Goal: Transaction & Acquisition: Purchase product/service

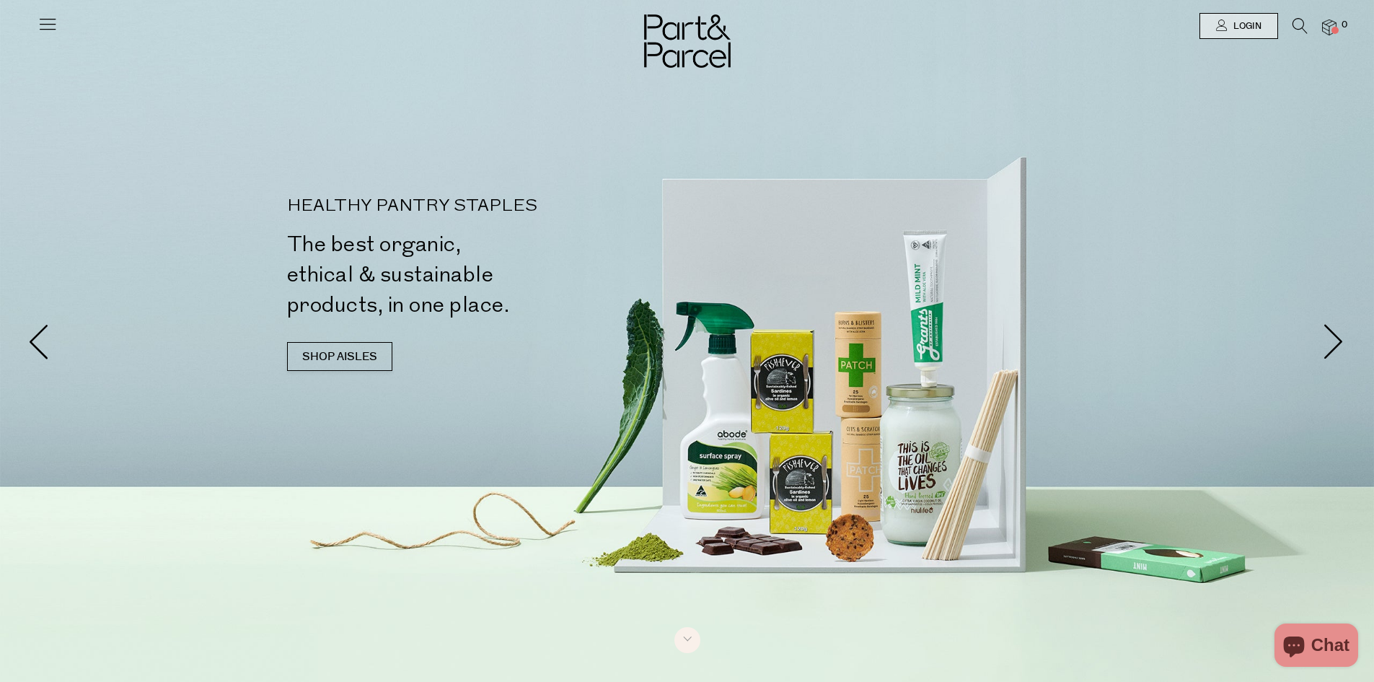
click at [1299, 23] on icon at bounding box center [1300, 26] width 15 height 16
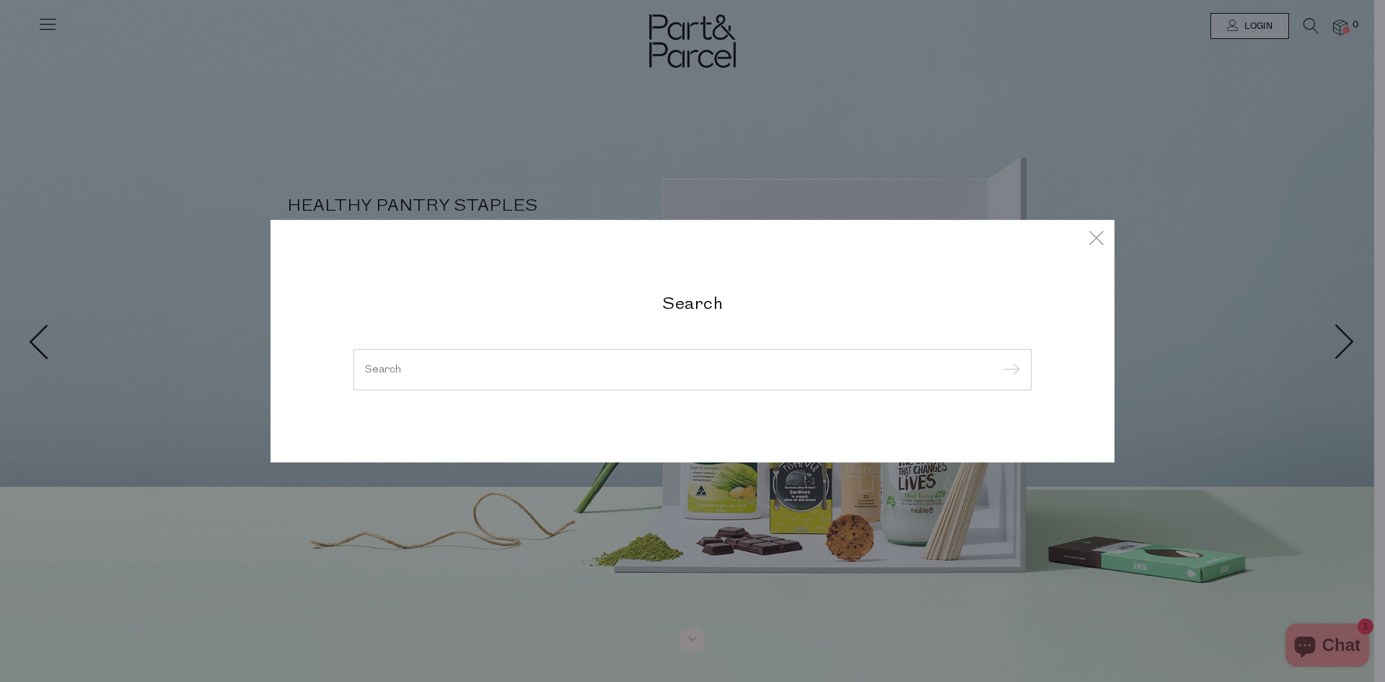
click at [620, 368] on input "search" at bounding box center [692, 369] width 655 height 11
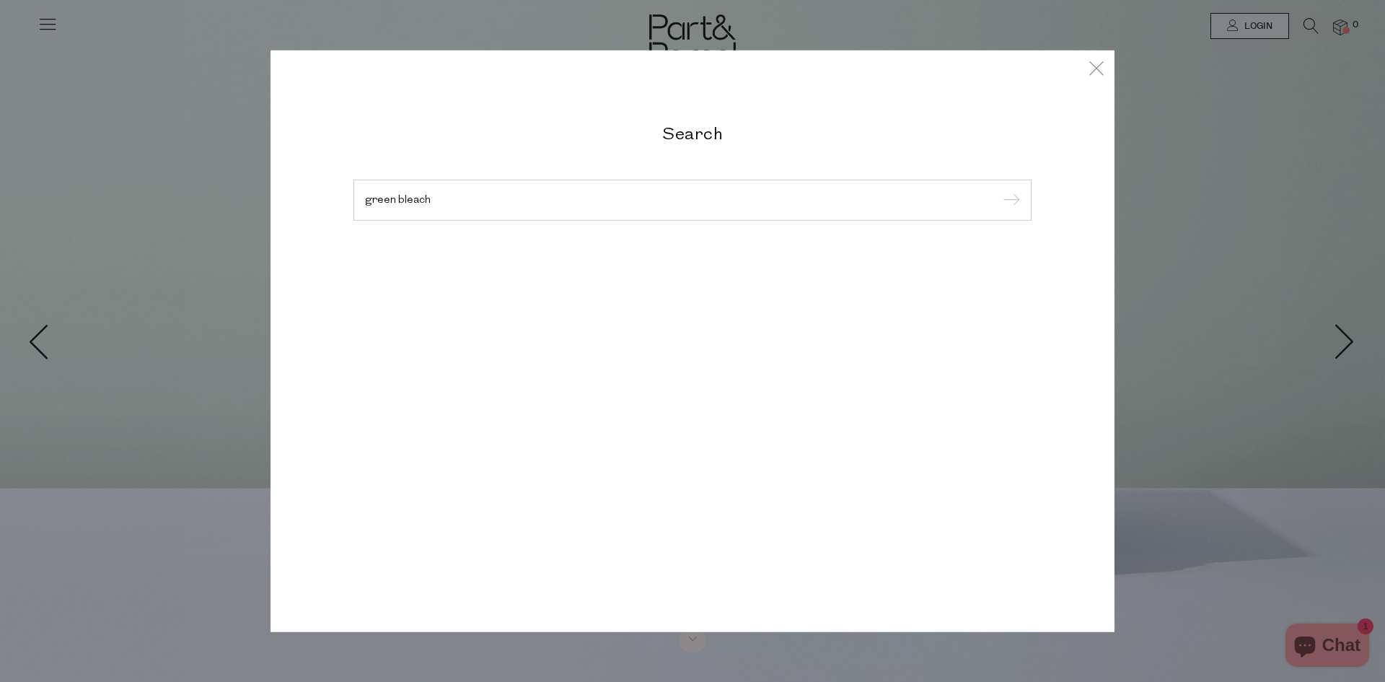
type input "green bleach"
click at [998, 190] on input "submit" at bounding box center [1009, 201] width 22 height 22
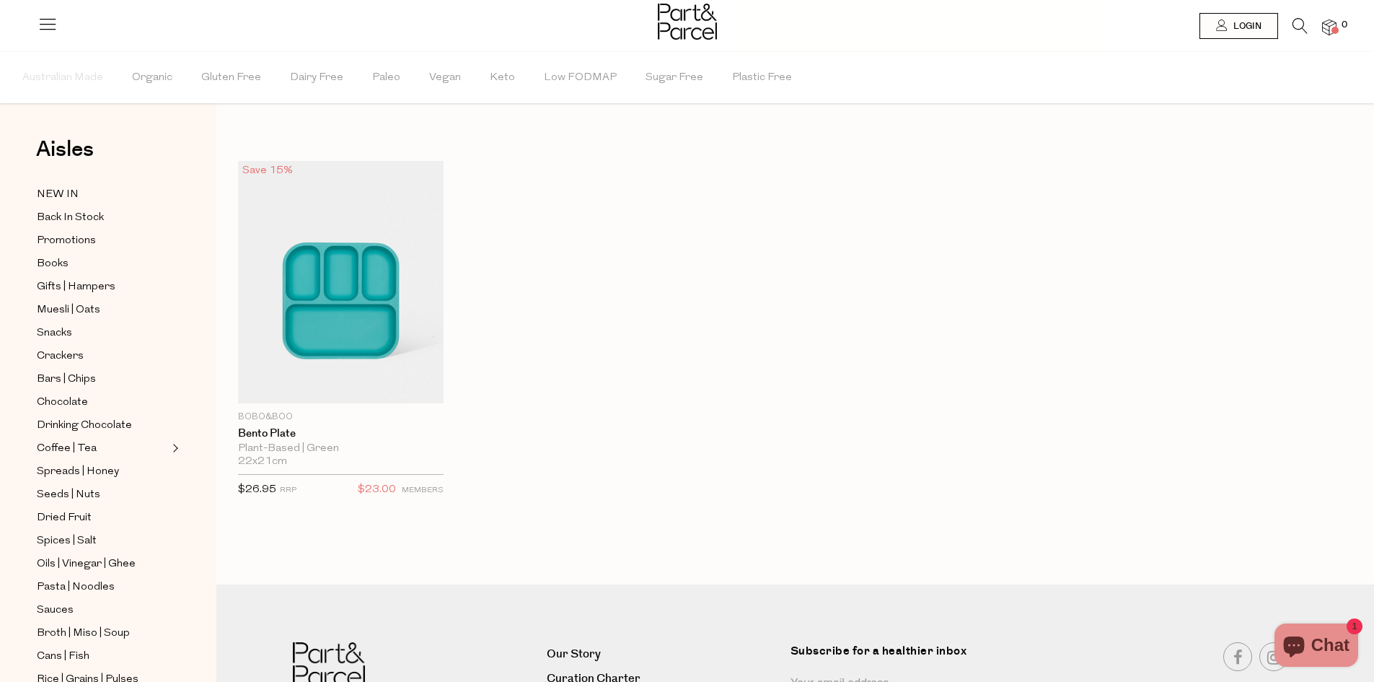
click at [1296, 25] on icon at bounding box center [1300, 26] width 15 height 16
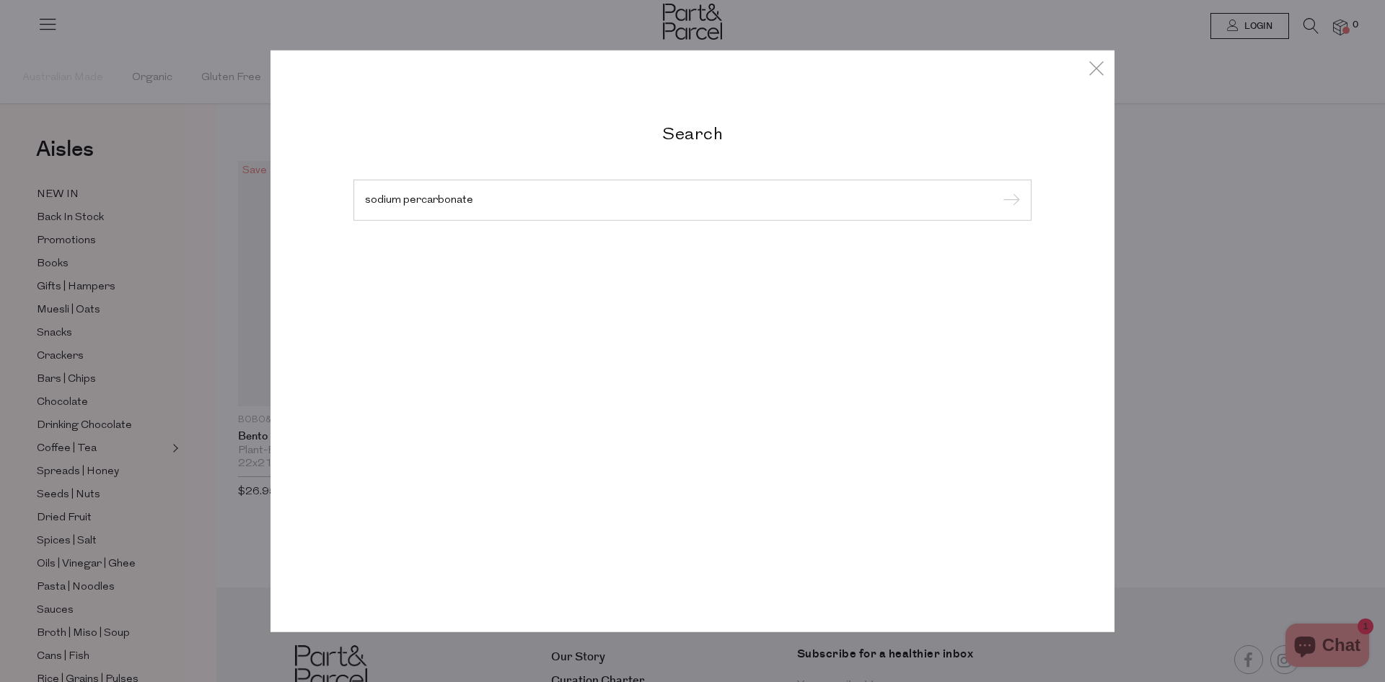
type input "sodium percarbonate"
click at [998, 190] on input "submit" at bounding box center [1009, 201] width 22 height 22
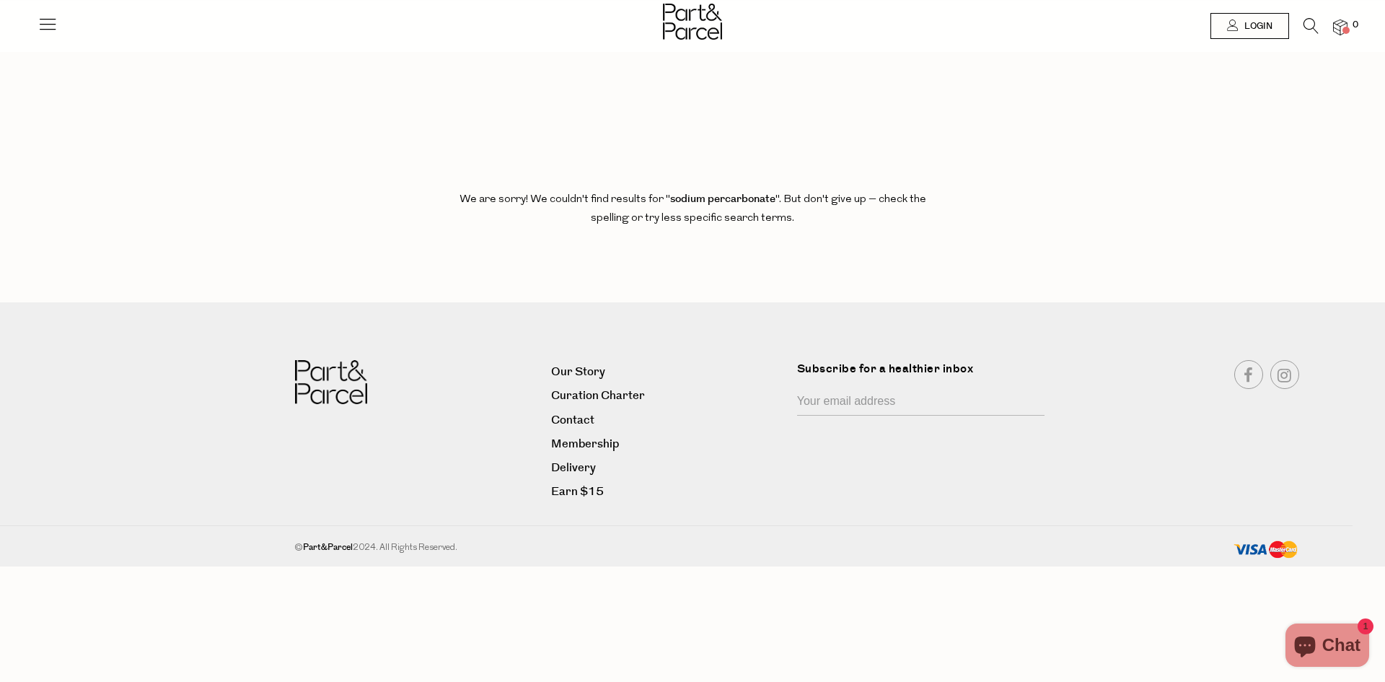
click at [1309, 25] on icon at bounding box center [1311, 26] width 15 height 16
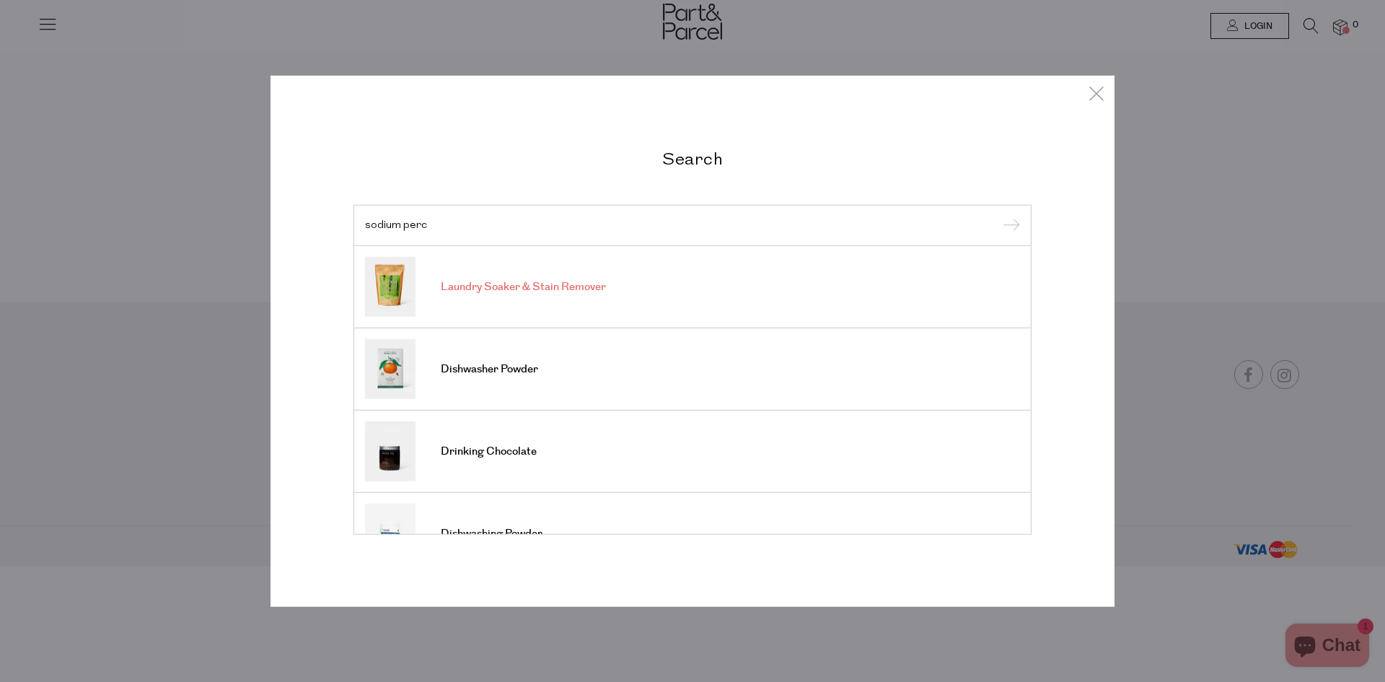
type input "sodium perc"
click at [502, 277] on link "Laundry Soaker & Stain Remover" at bounding box center [692, 287] width 655 height 60
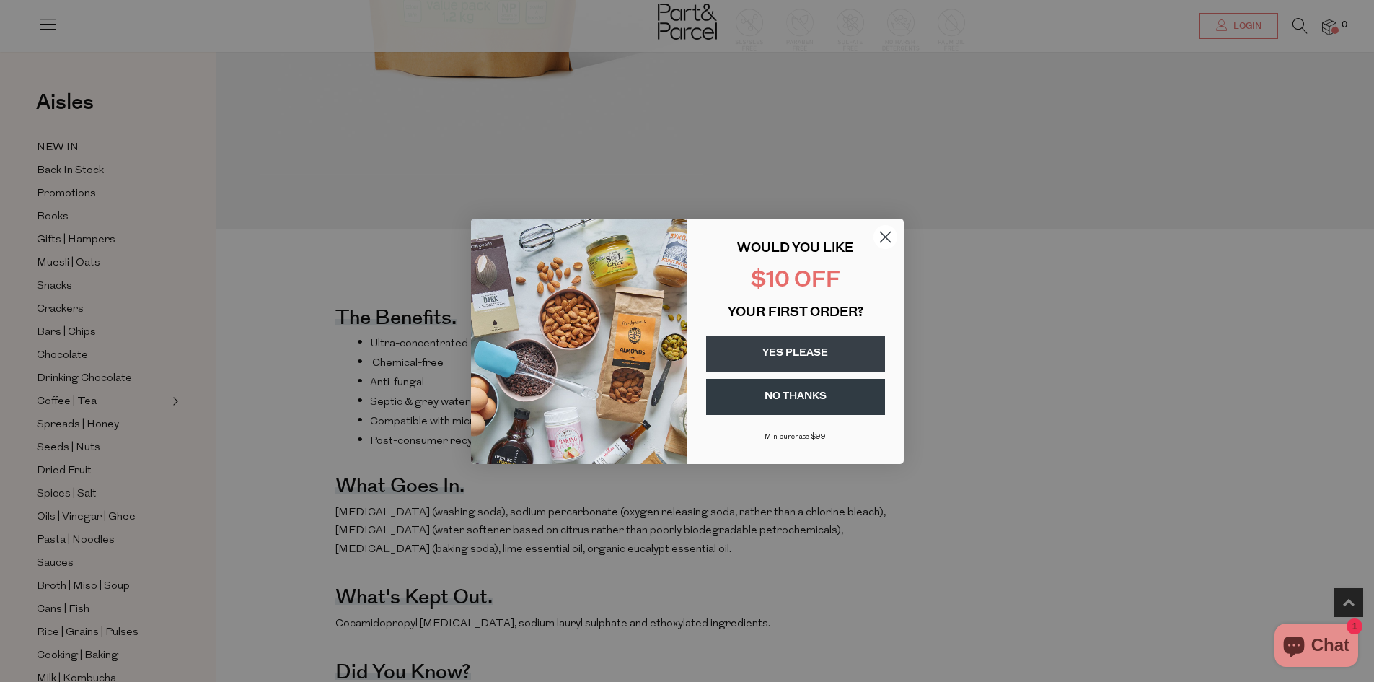
scroll to position [433, 0]
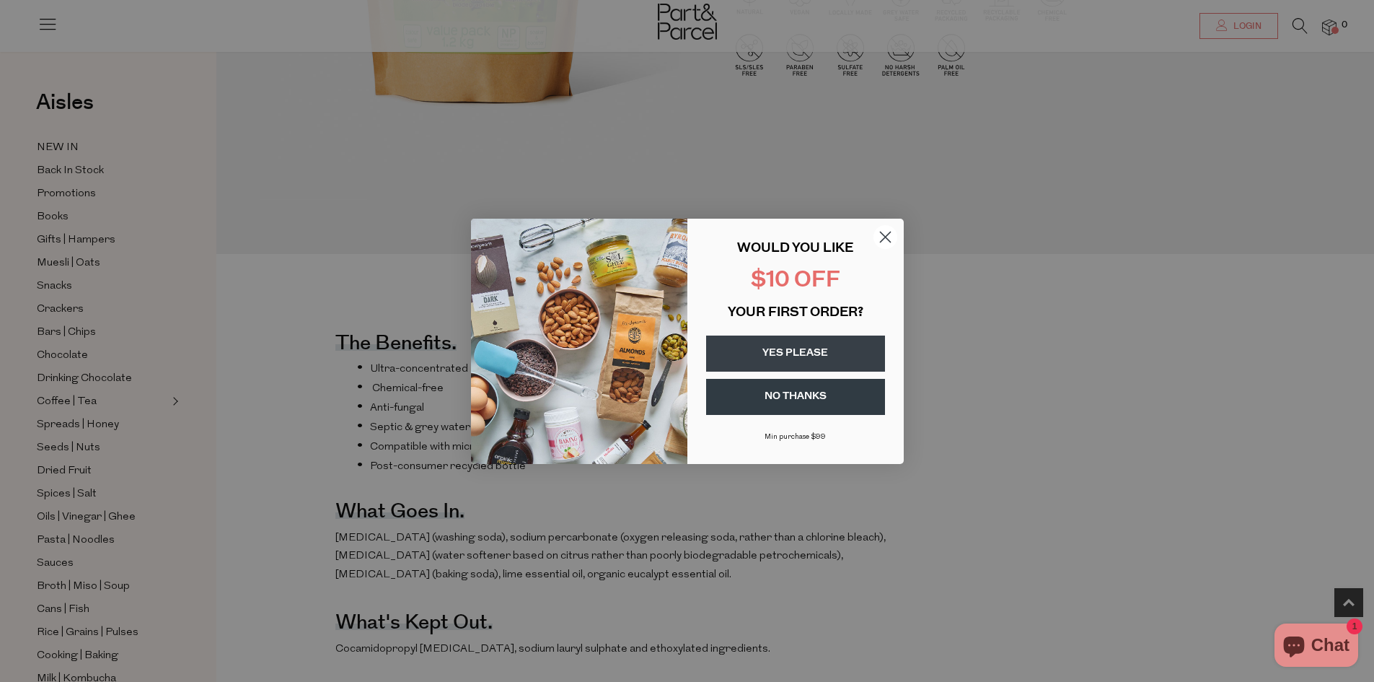
click at [880, 237] on circle "Close dialog" at bounding box center [885, 236] width 24 height 24
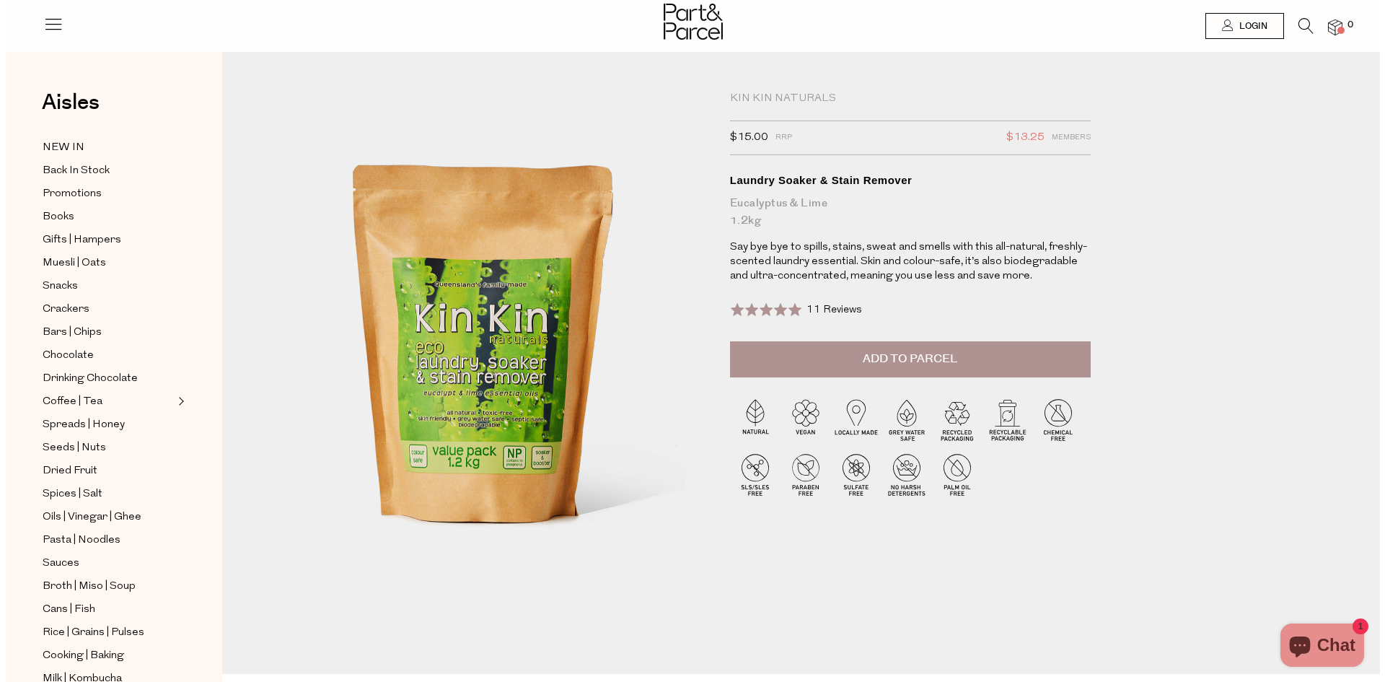
scroll to position [0, 0]
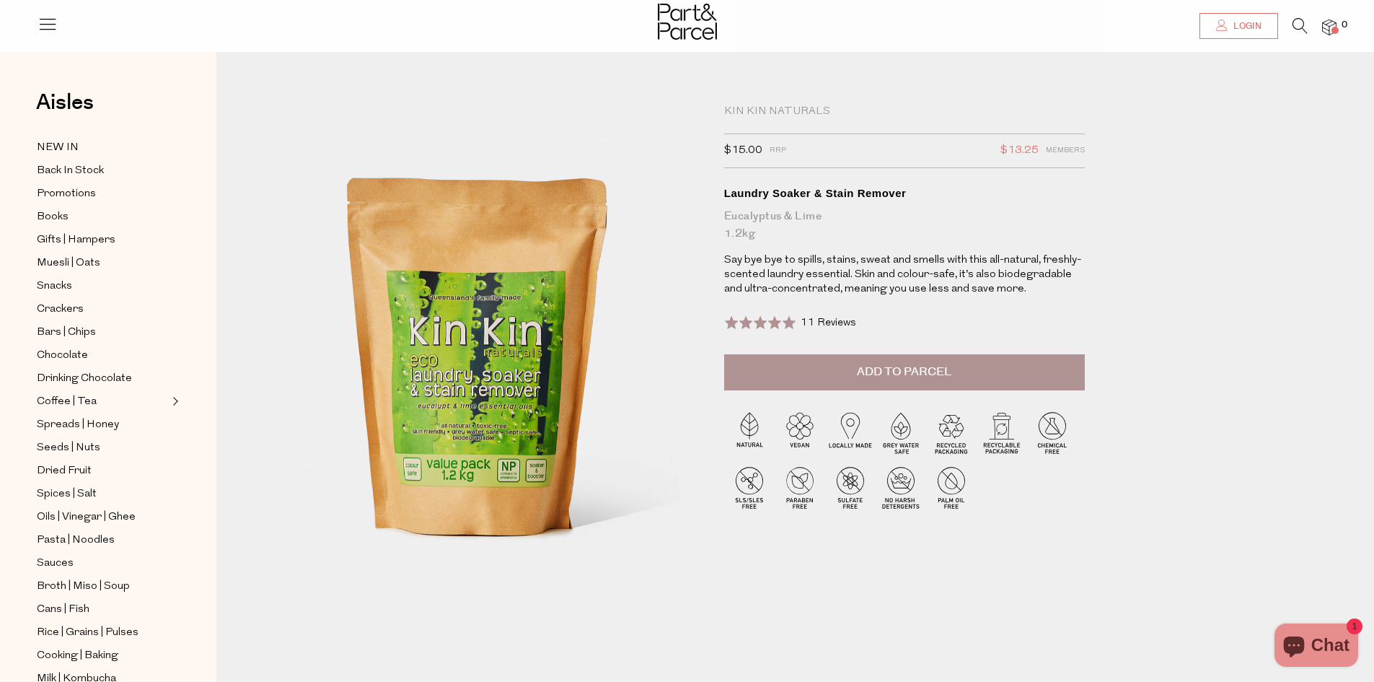
click at [1231, 30] on span "Login" at bounding box center [1246, 26] width 32 height 12
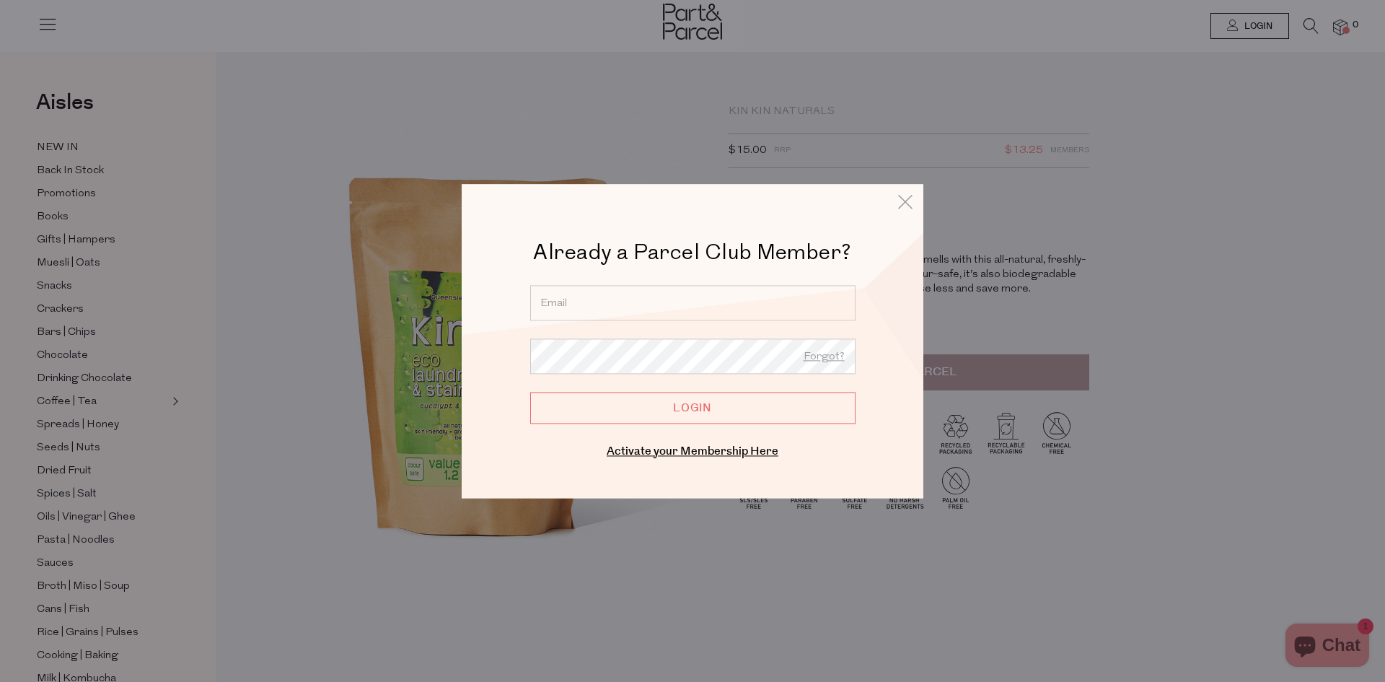
click at [656, 302] on input "email" at bounding box center [692, 302] width 325 height 35
type input "verity.foster@live.com.au"
click at [530, 392] on input "Login" at bounding box center [692, 408] width 325 height 32
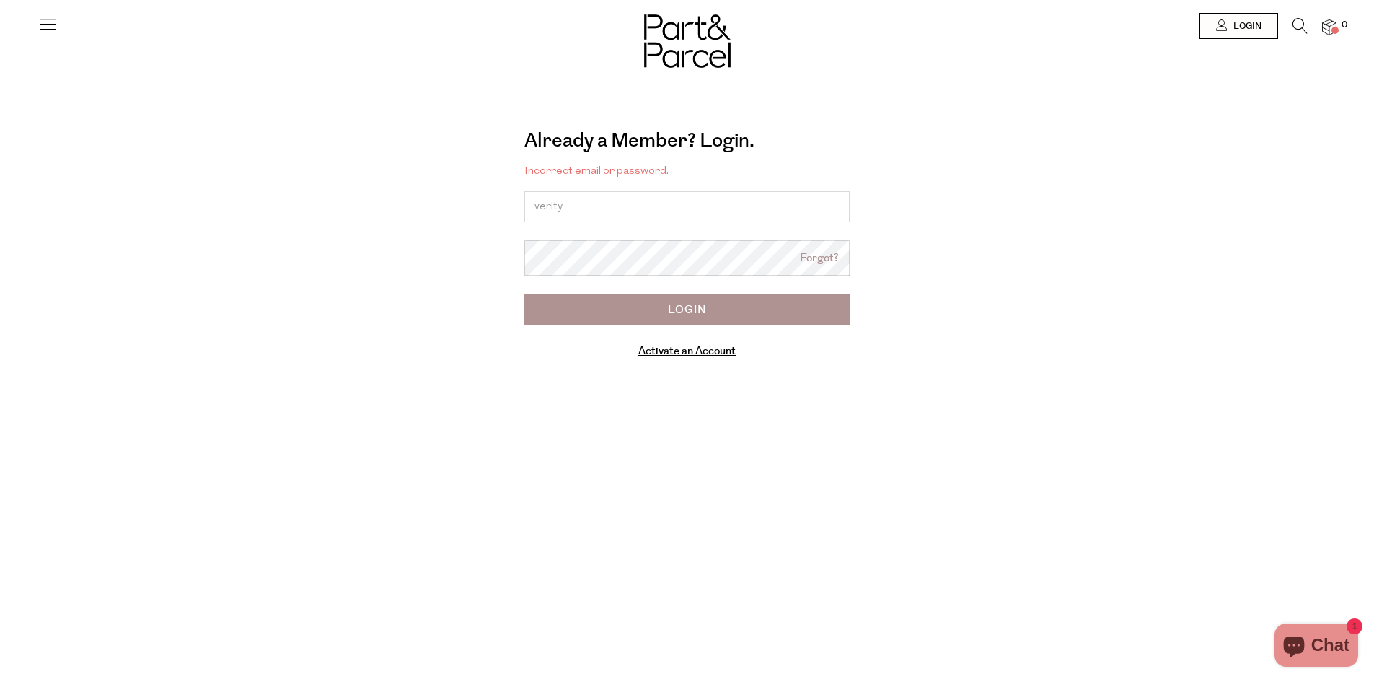
type input "verity.foster@live.com.au"
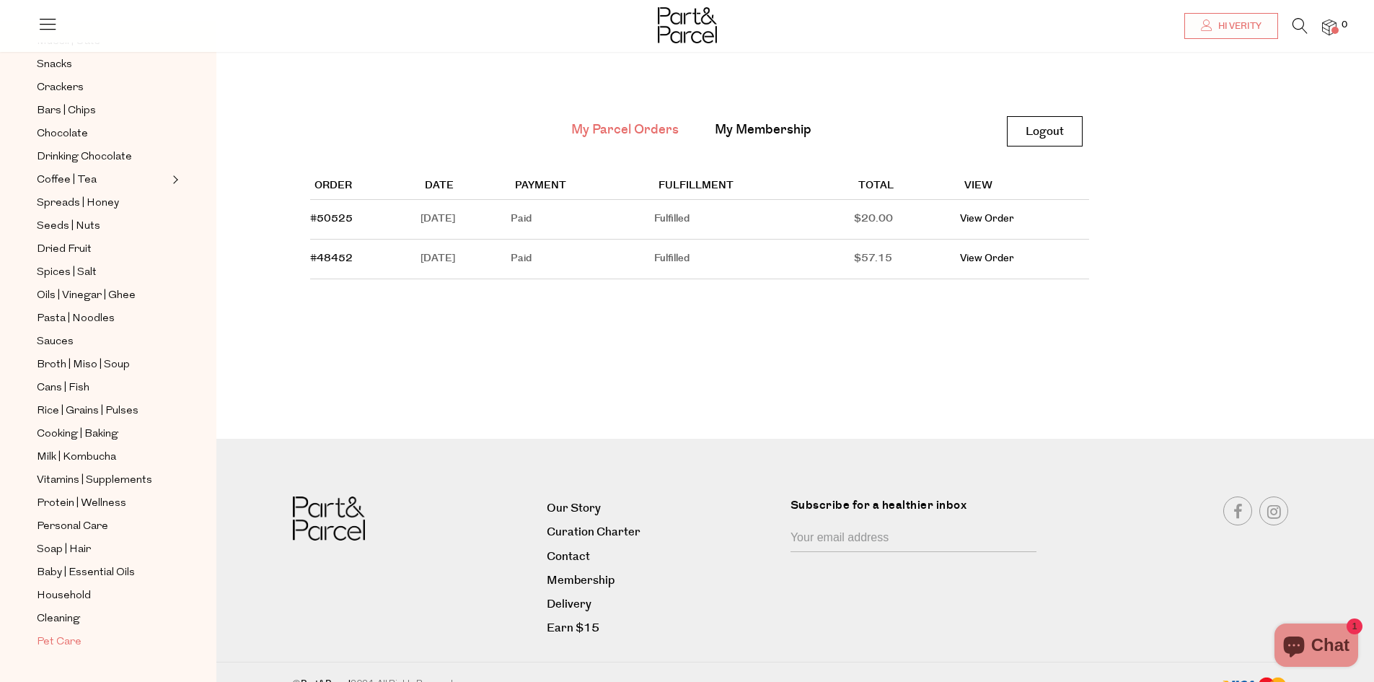
scroll to position [65, 0]
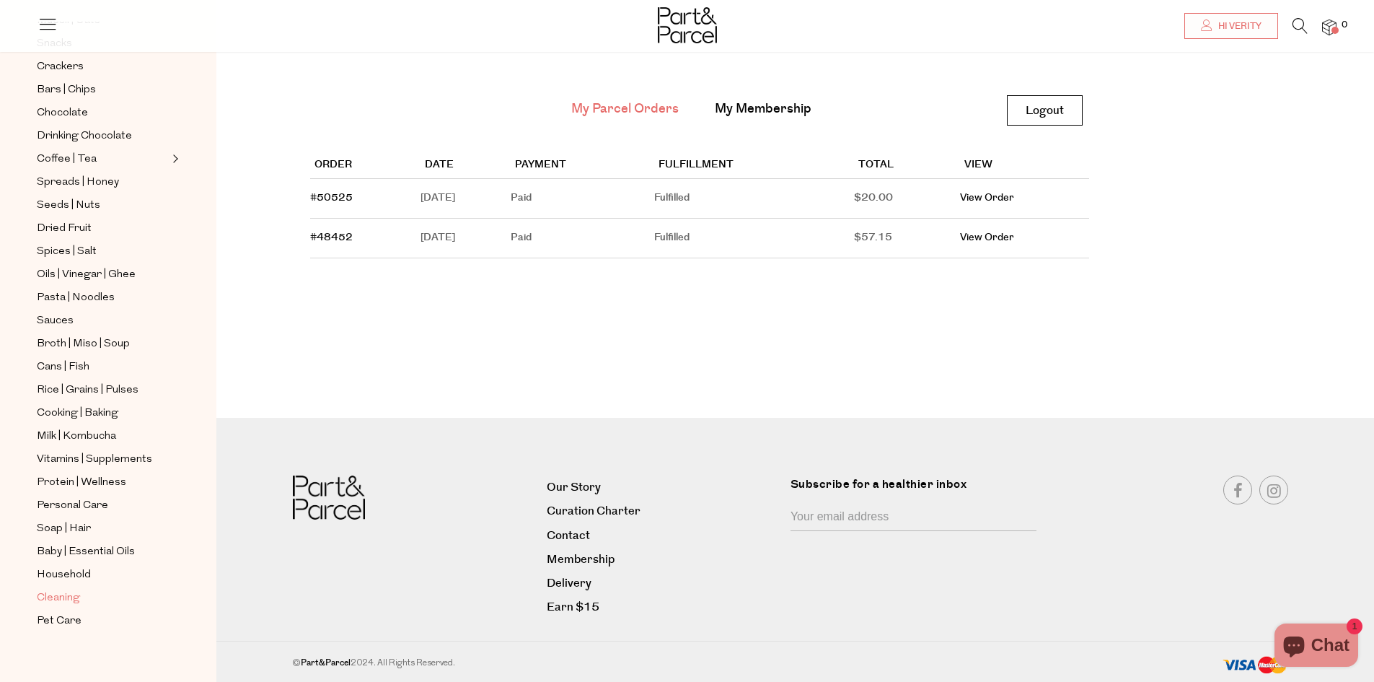
click at [65, 589] on span "Cleaning" at bounding box center [58, 597] width 43 height 17
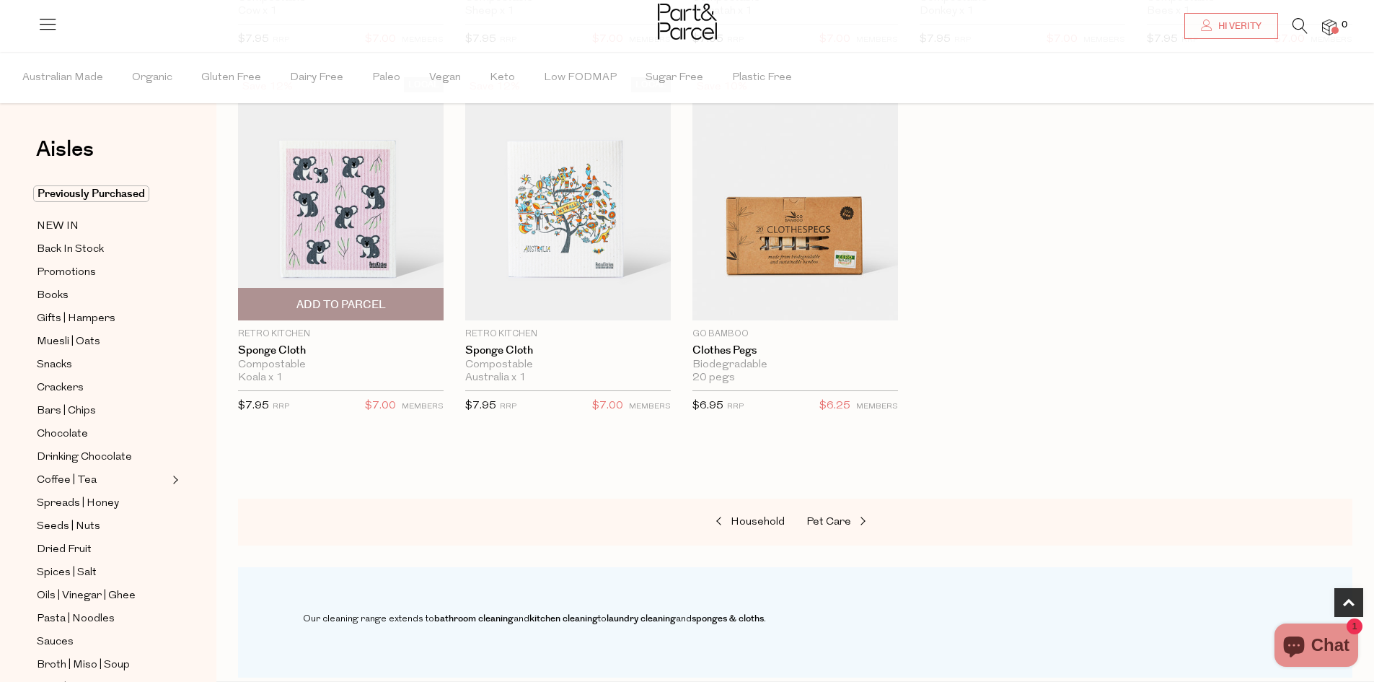
scroll to position [866, 0]
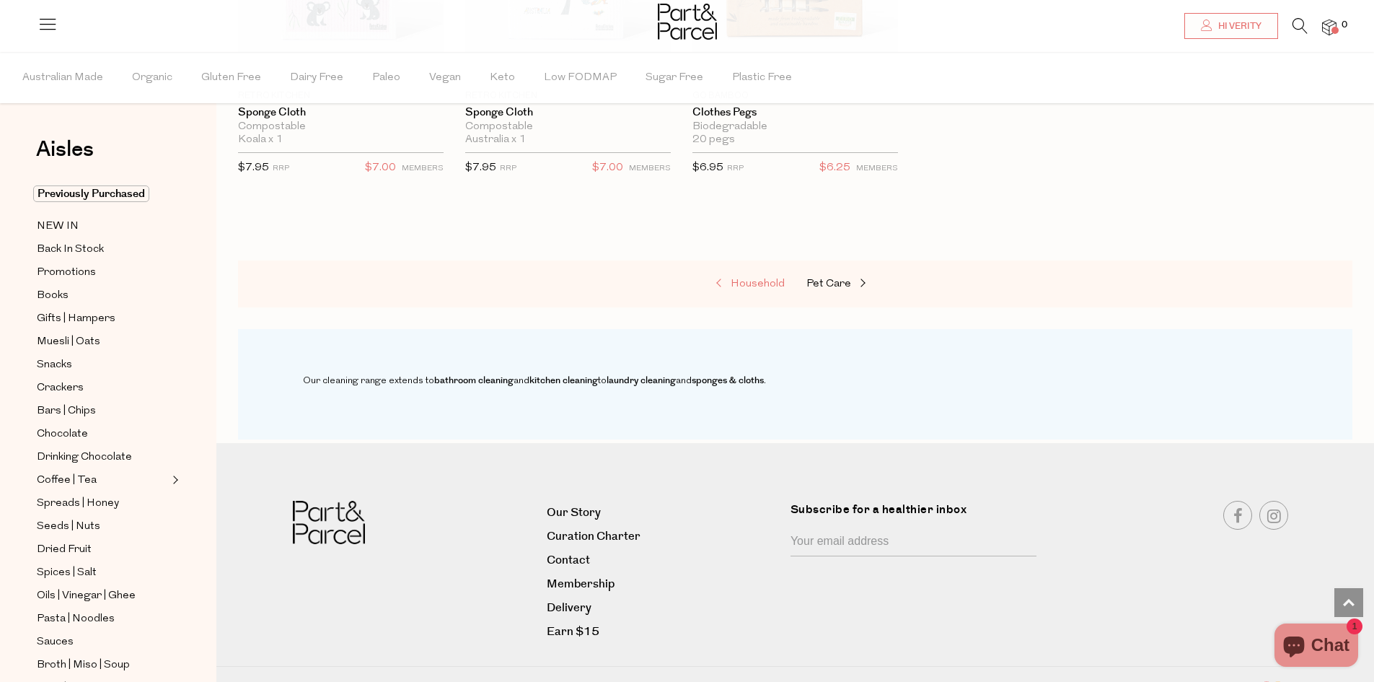
click at [763, 280] on span "Household" at bounding box center [758, 283] width 54 height 11
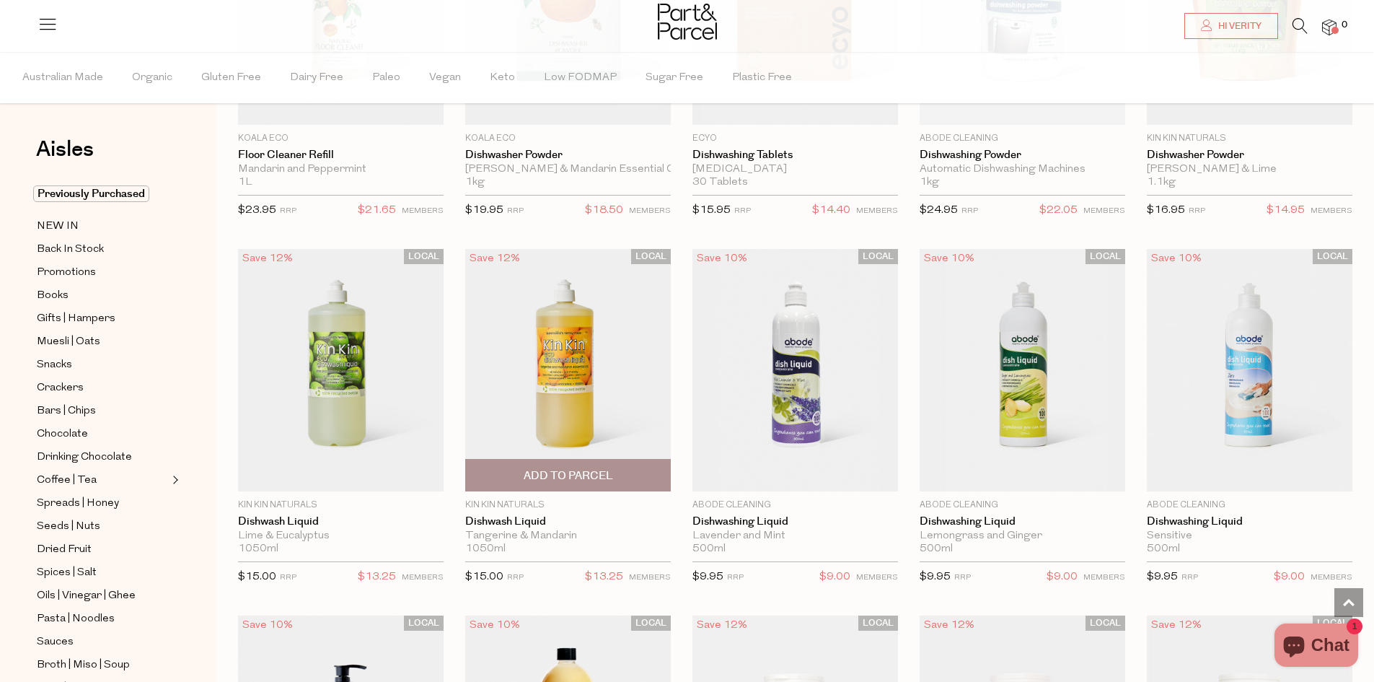
scroll to position [2164, 0]
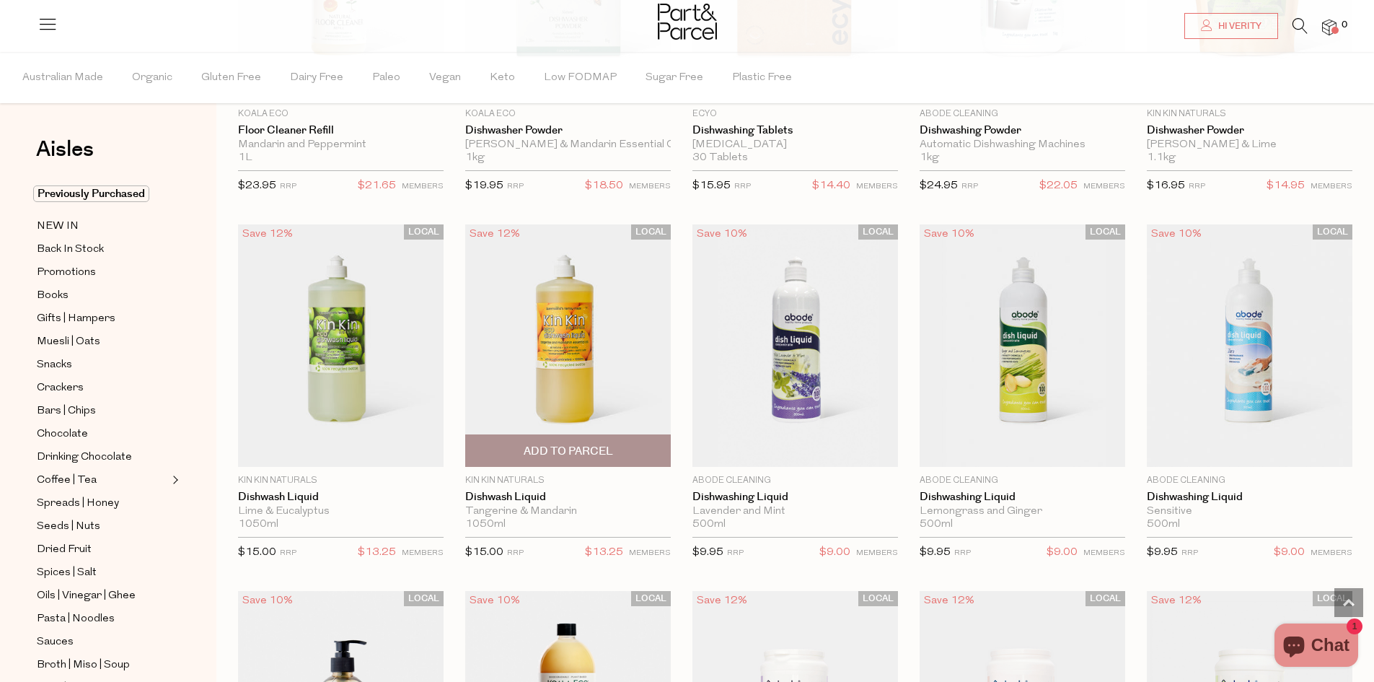
click at [517, 449] on span "Add To Parcel" at bounding box center [568, 450] width 197 height 31
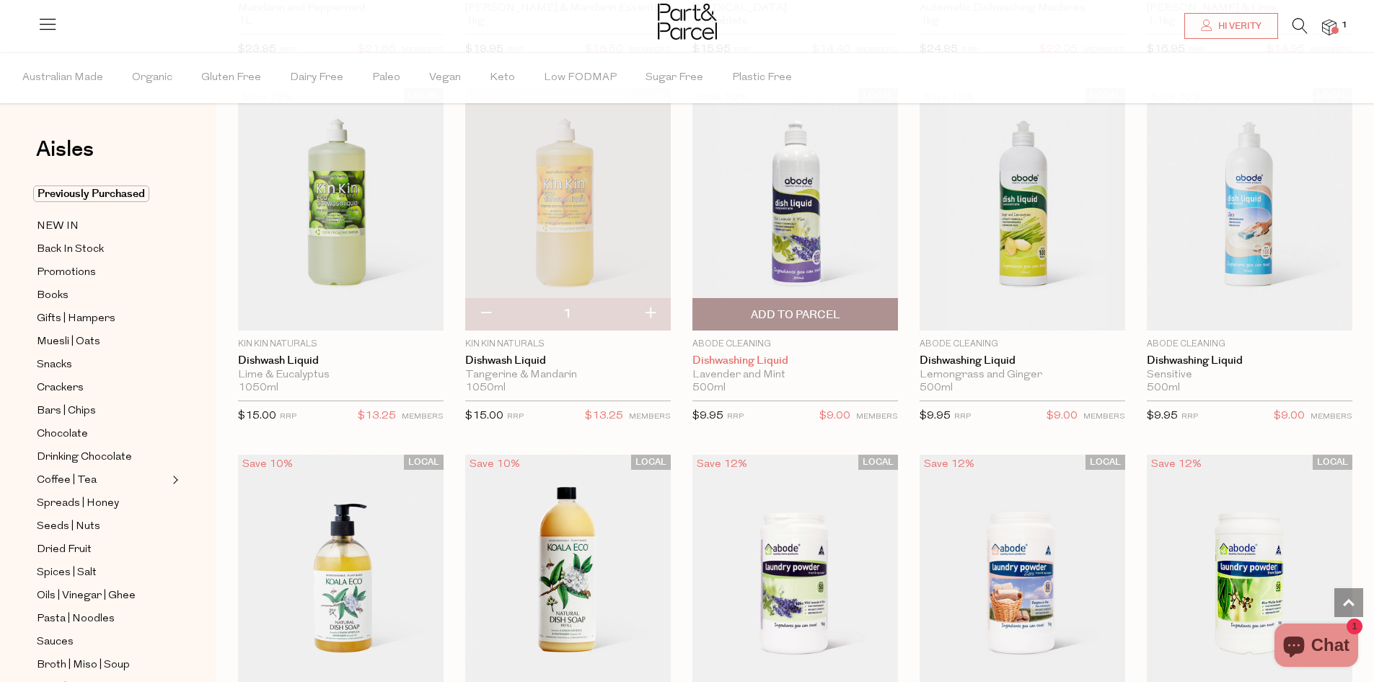
scroll to position [2309, 0]
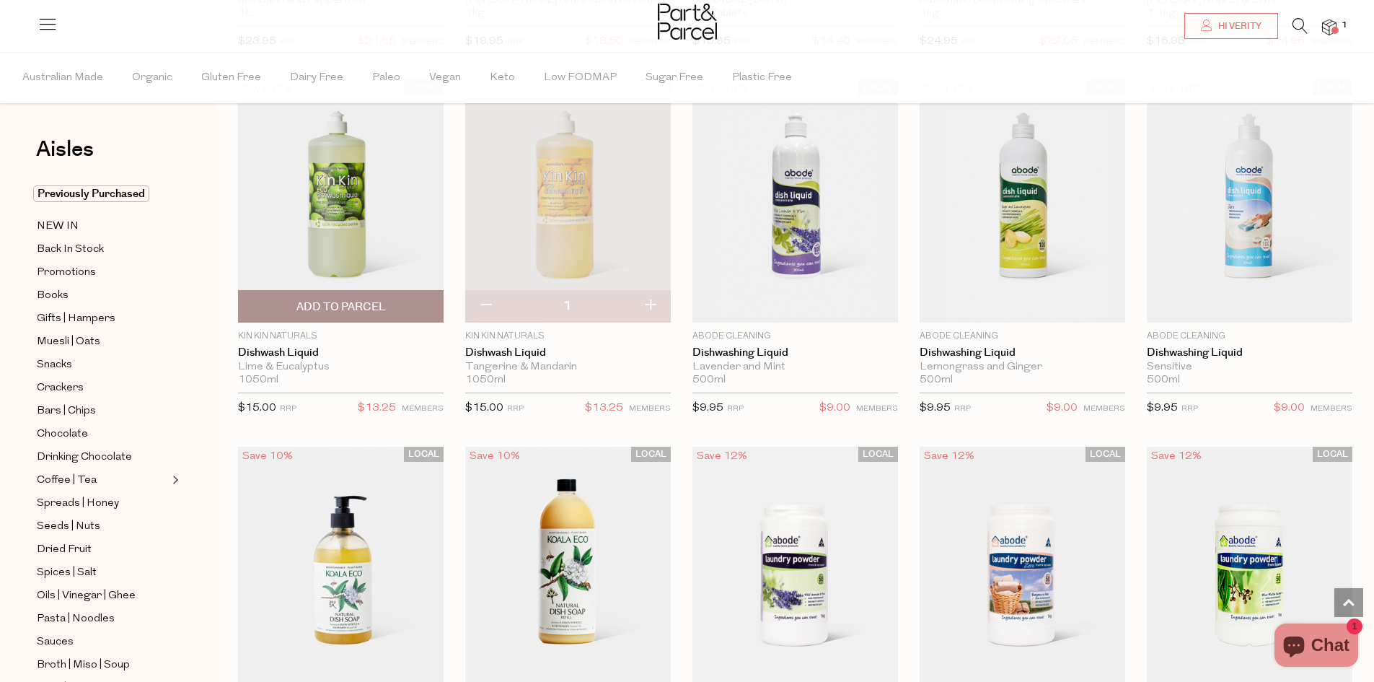
click at [366, 294] on span "Add To Parcel" at bounding box center [340, 306] width 197 height 31
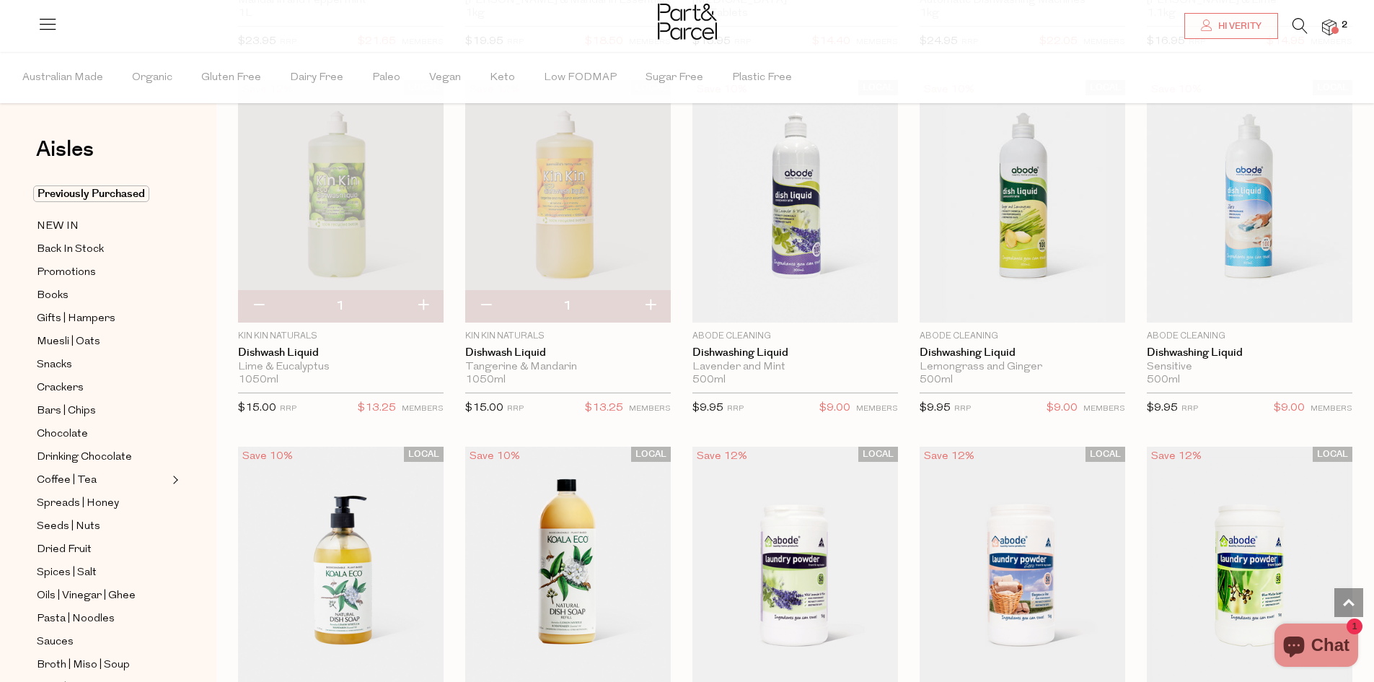
click at [486, 302] on button "button" at bounding box center [485, 306] width 41 height 32
type input "0"
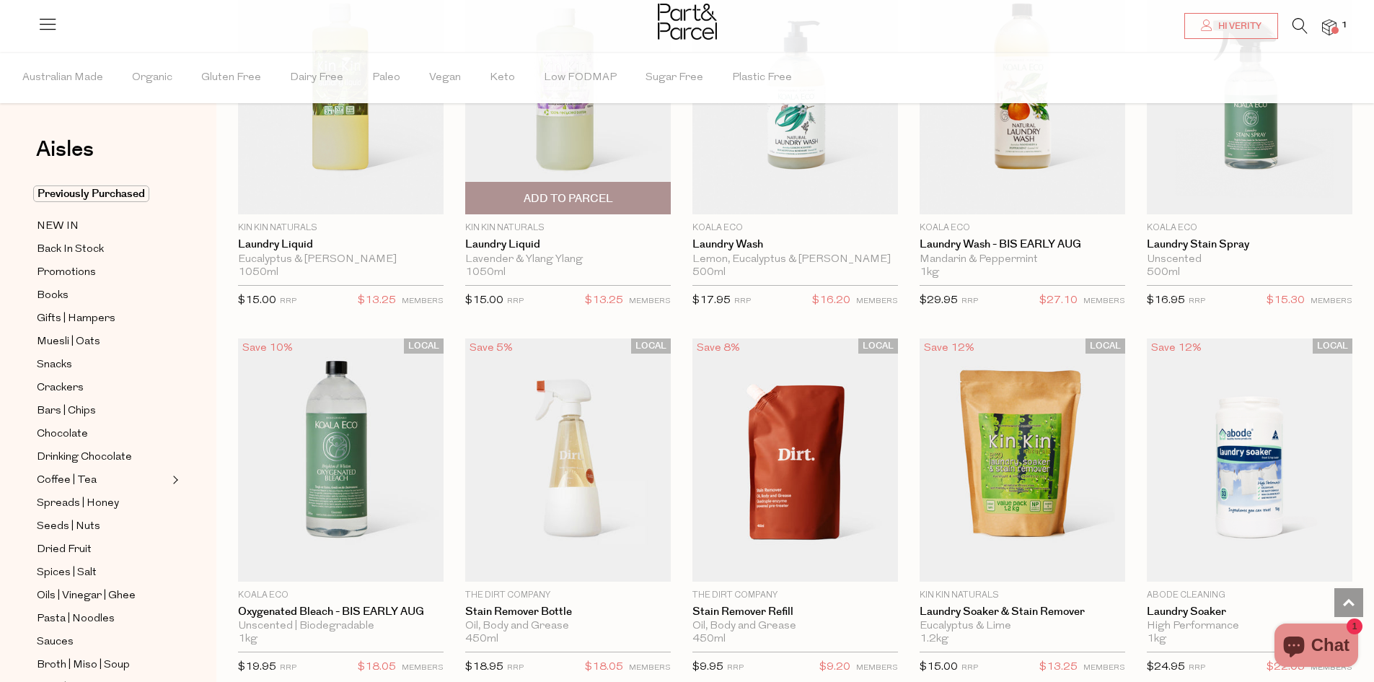
scroll to position [3174, 0]
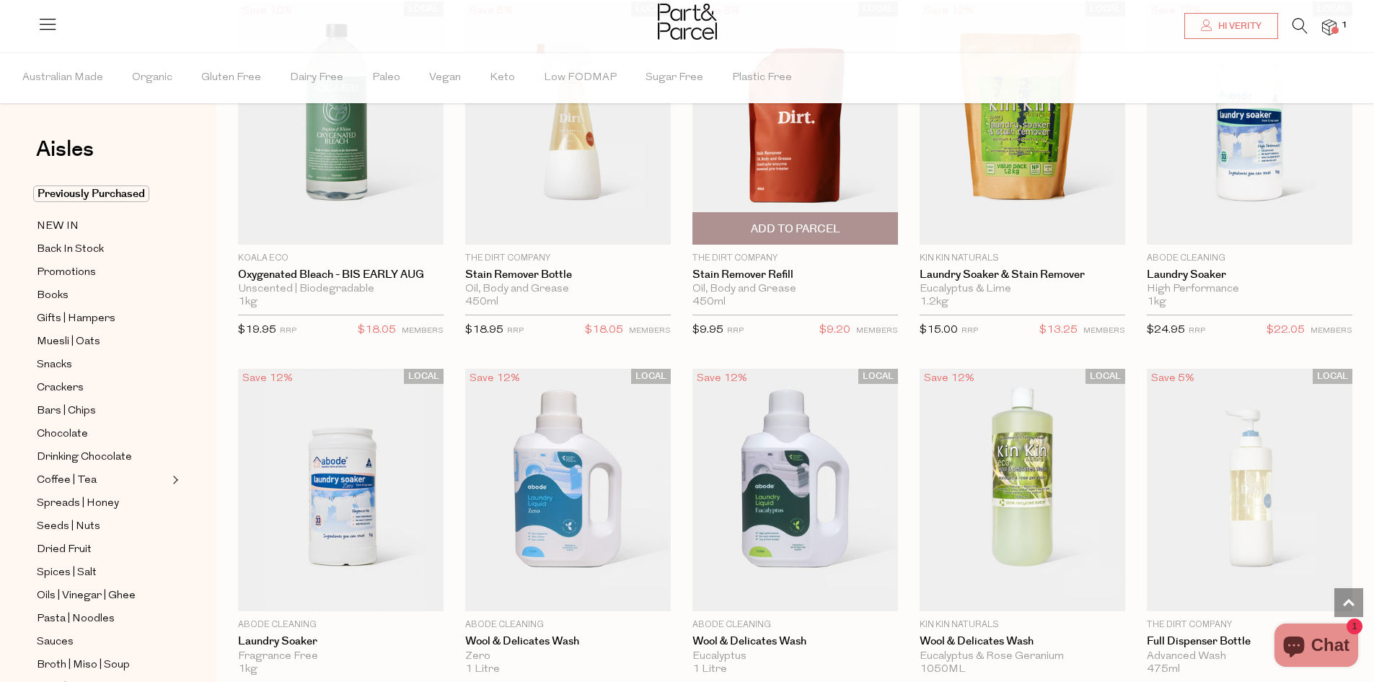
scroll to position [3391, 0]
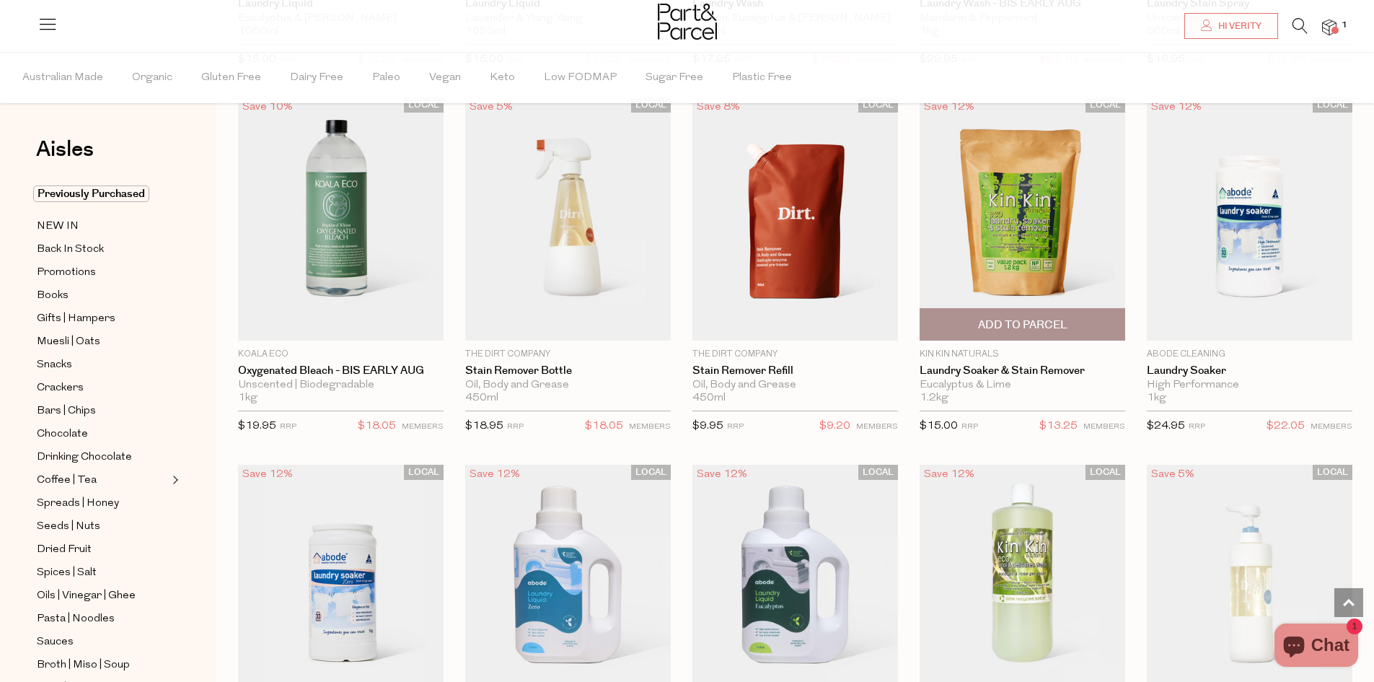
click at [988, 309] on span "Add To Parcel" at bounding box center [1022, 324] width 197 height 31
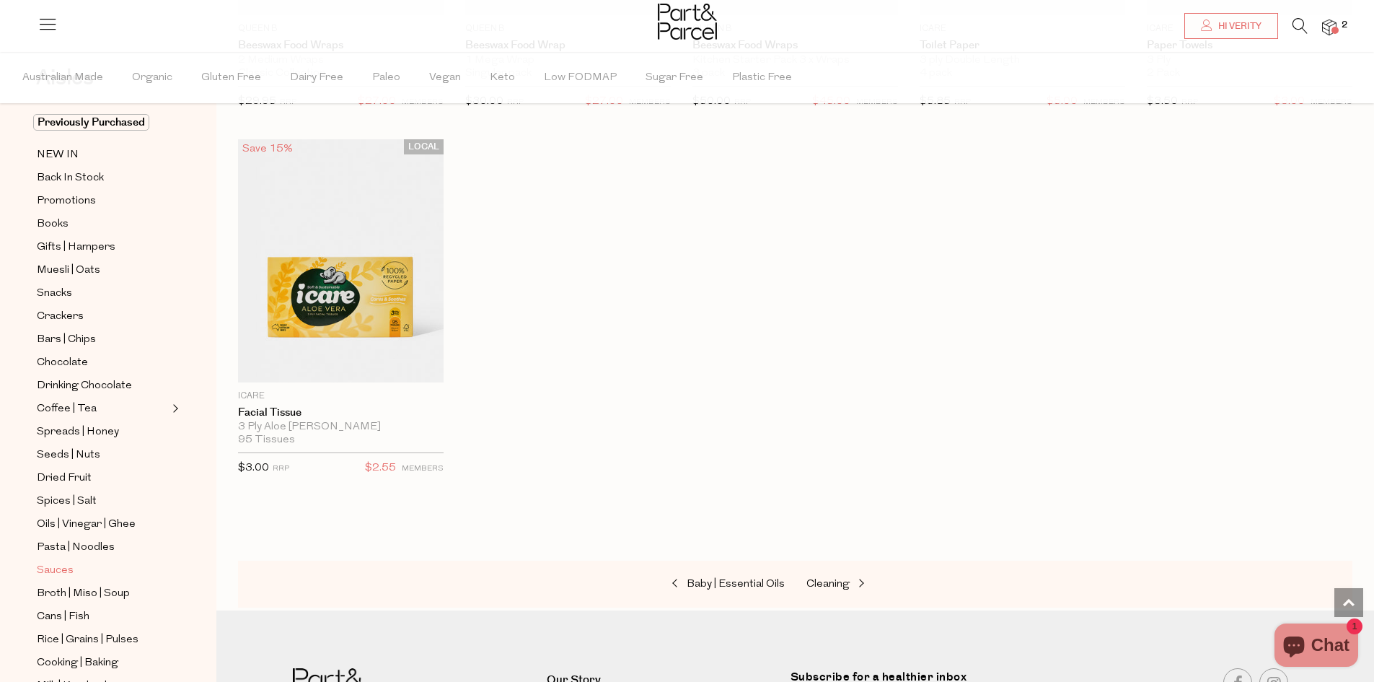
scroll to position [72, 0]
click at [86, 607] on span "Cans | Fish" at bounding box center [63, 615] width 53 height 17
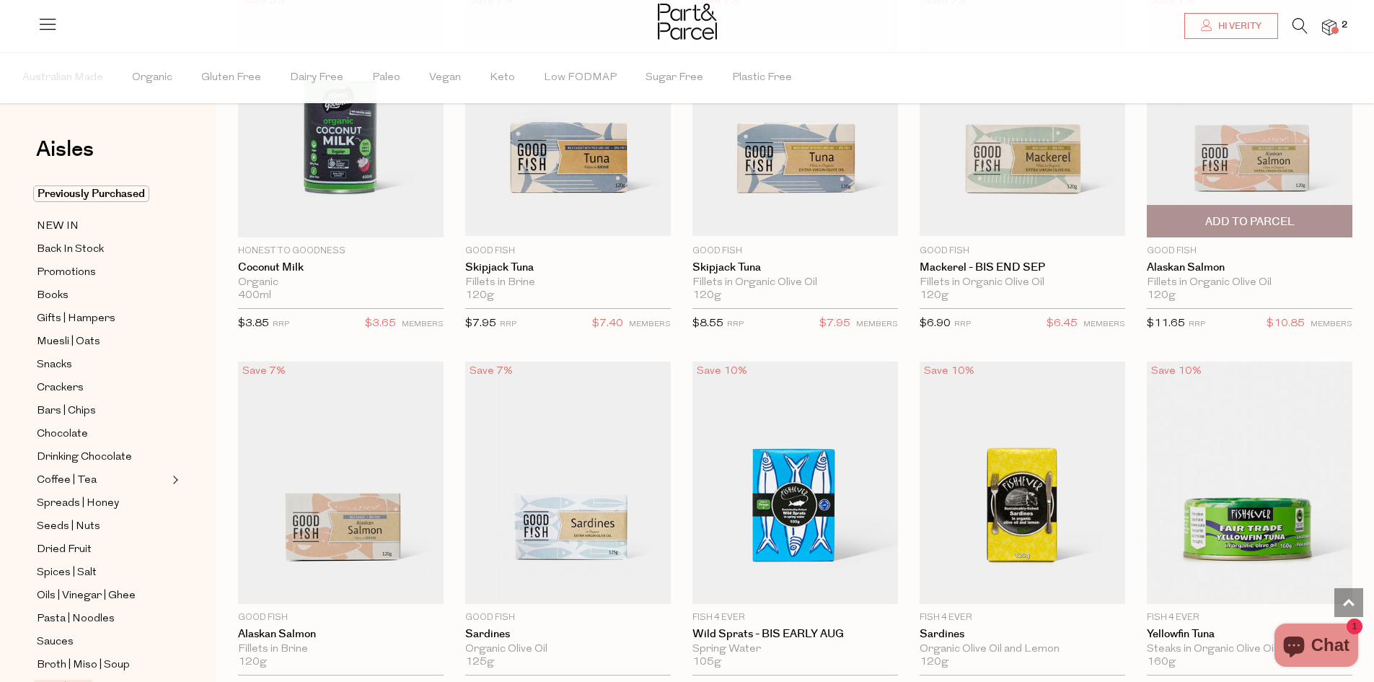
scroll to position [1299, 0]
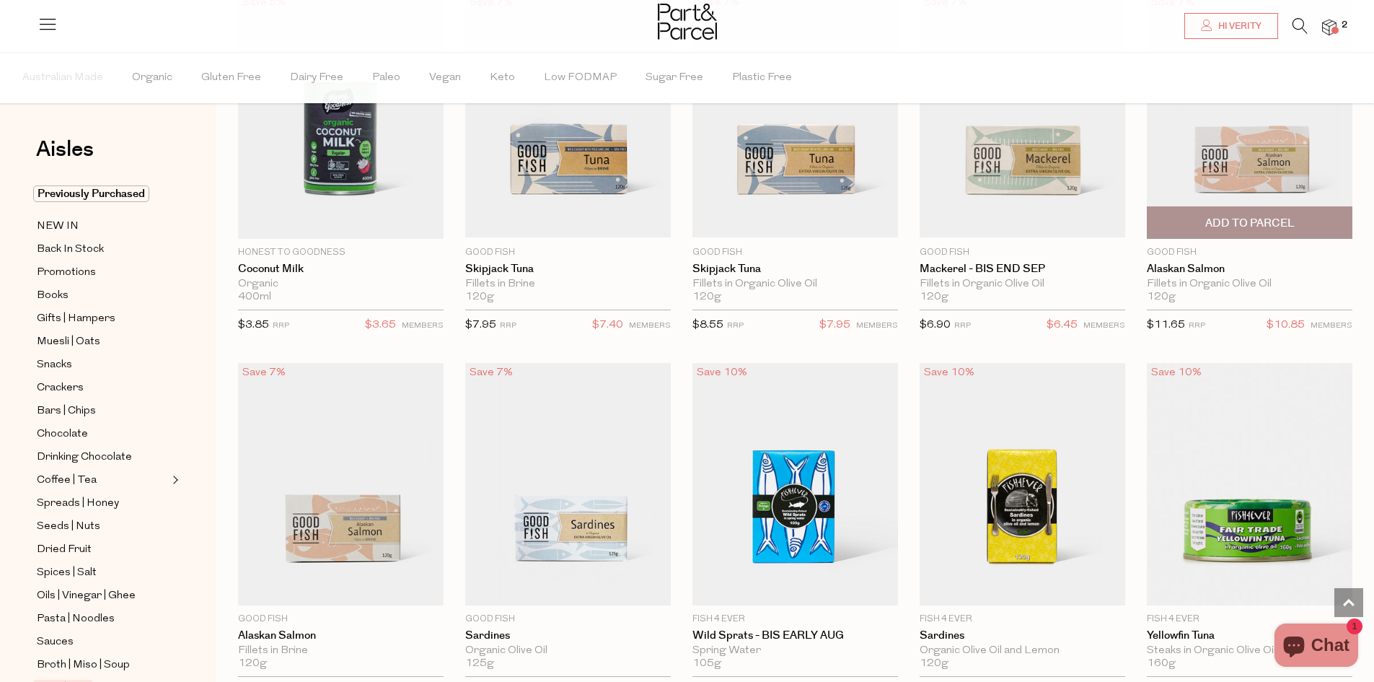
click at [1257, 225] on span "Add To Parcel" at bounding box center [1249, 223] width 89 height 15
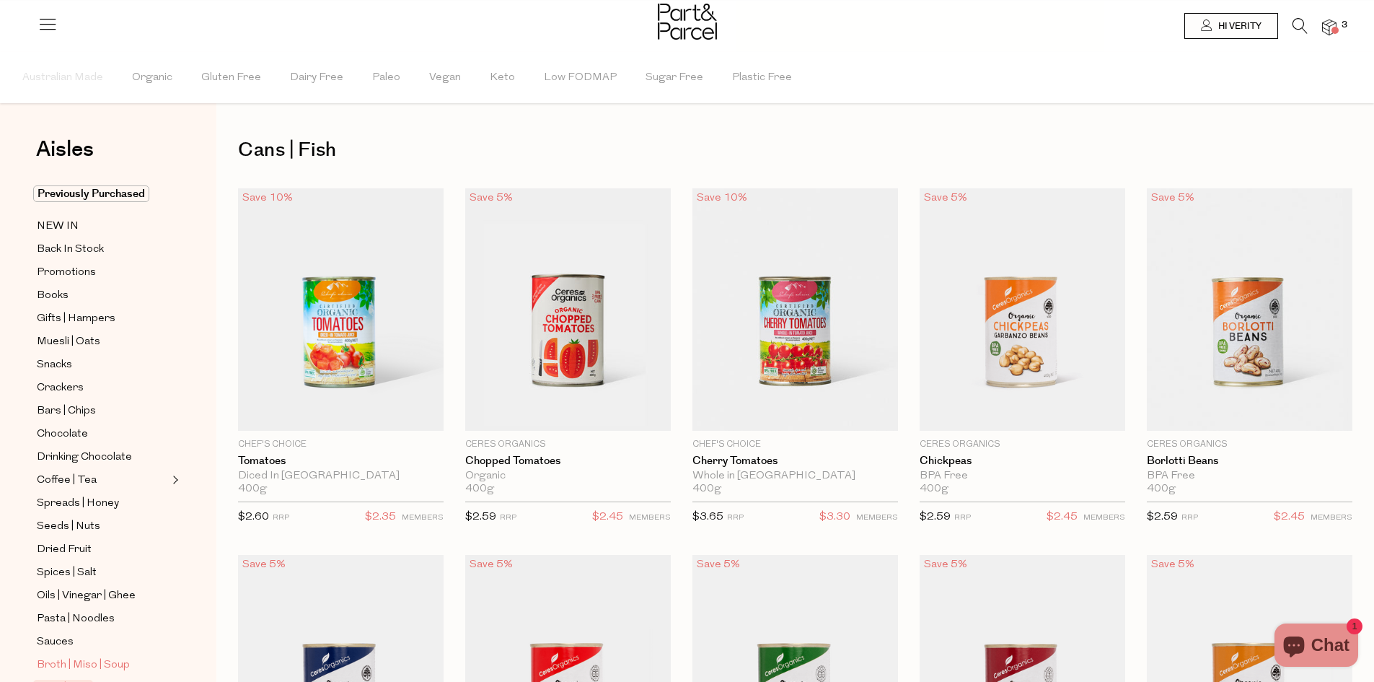
scroll to position [72, 0]
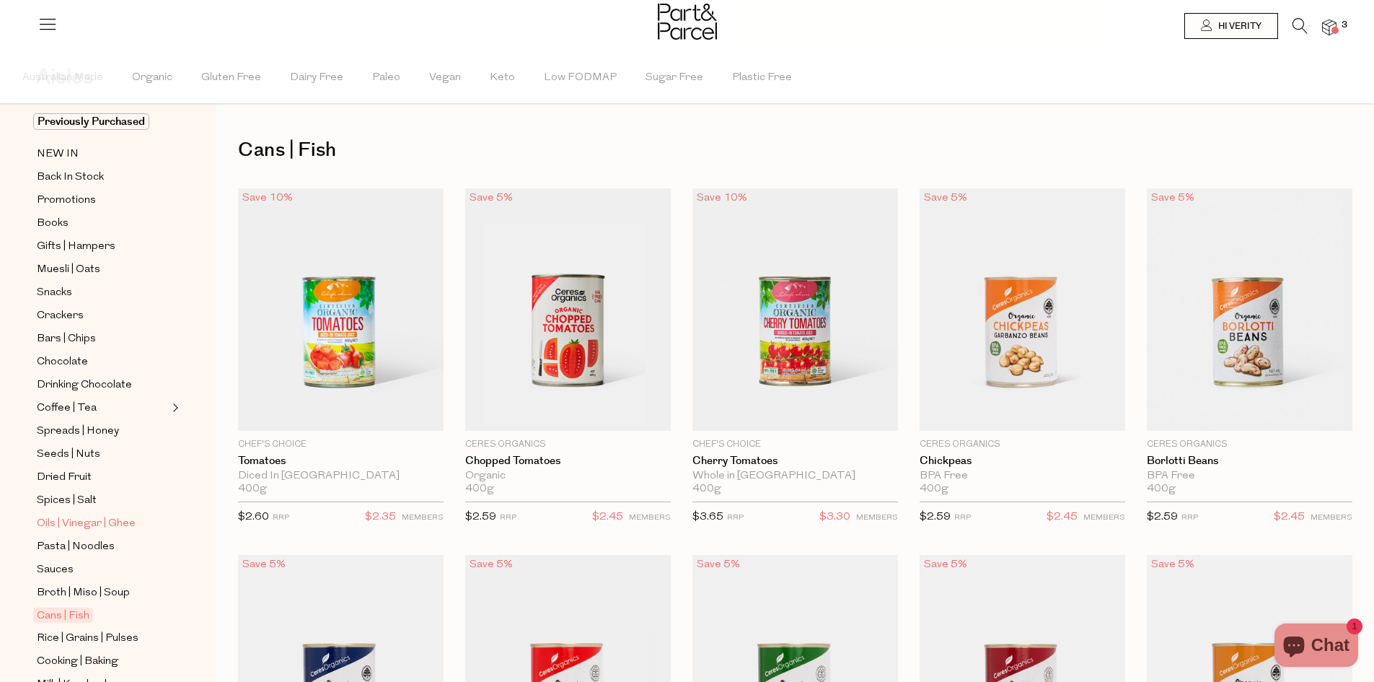
click at [84, 515] on span "Oils | Vinegar | Ghee" at bounding box center [86, 523] width 99 height 17
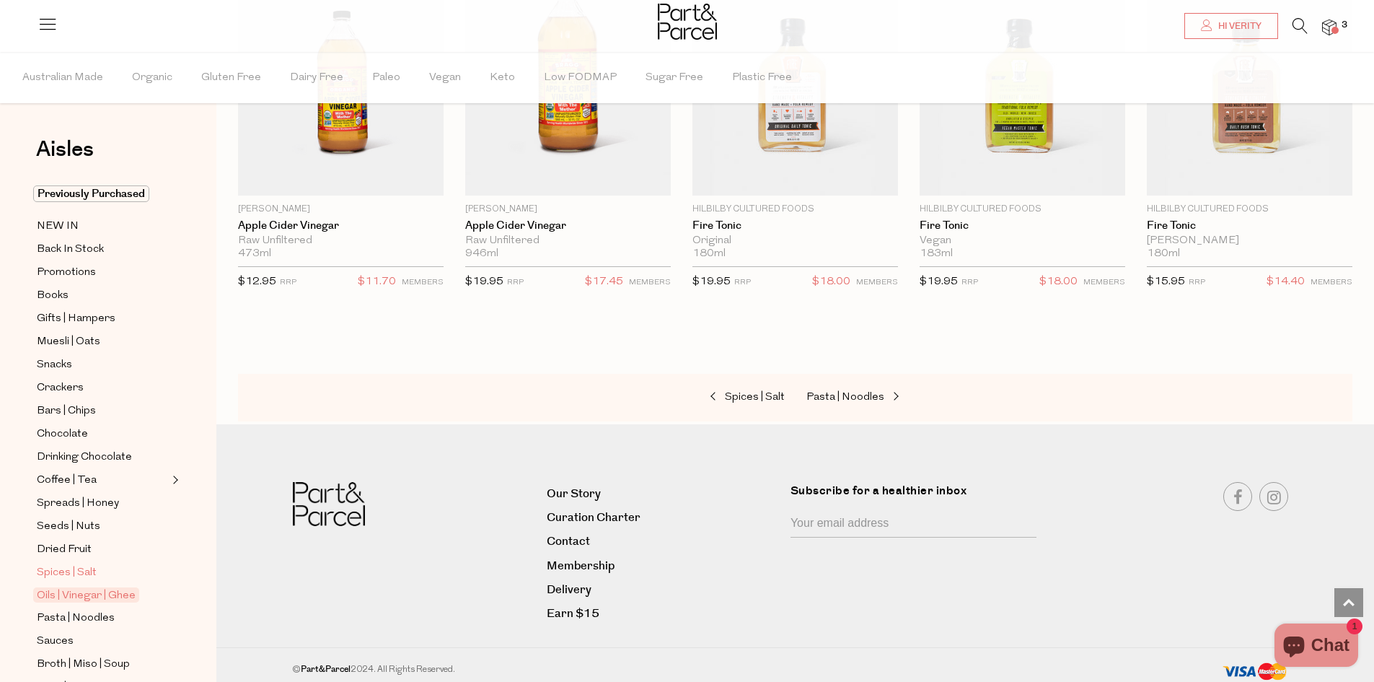
scroll to position [72, 0]
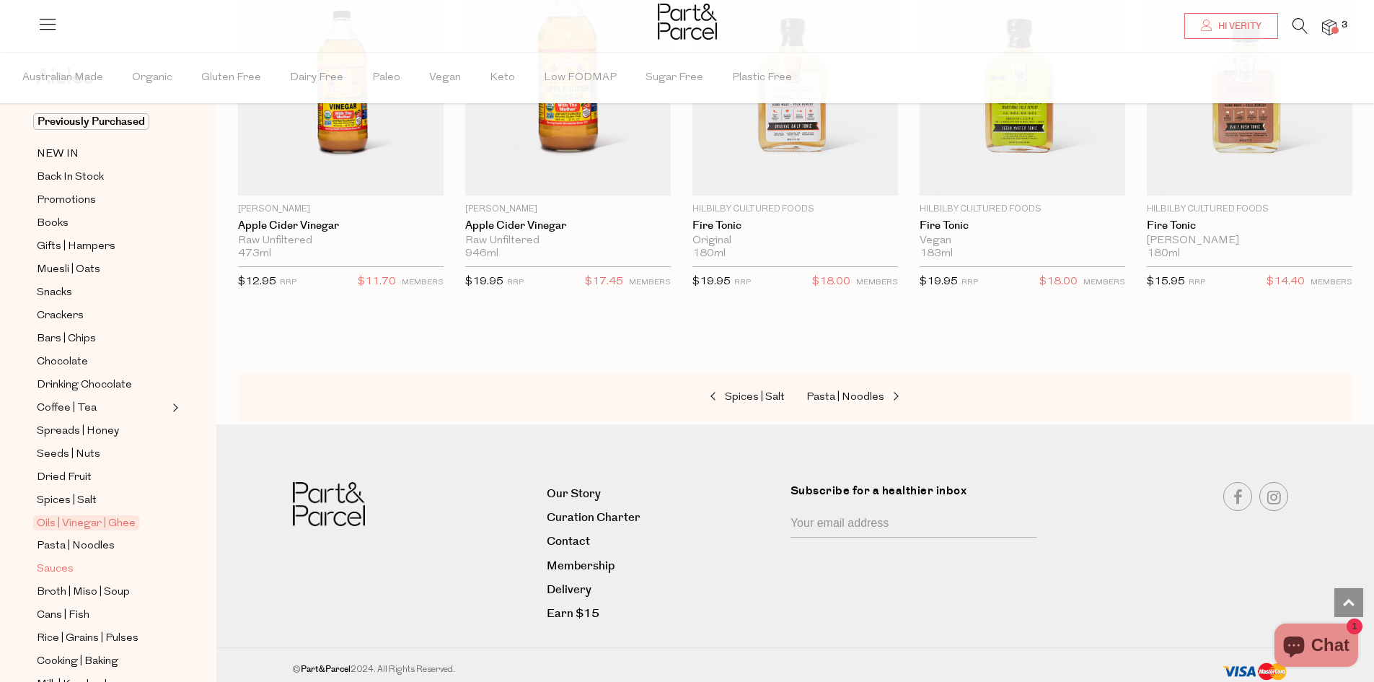
click at [67, 561] on span "Sauces" at bounding box center [55, 569] width 37 height 17
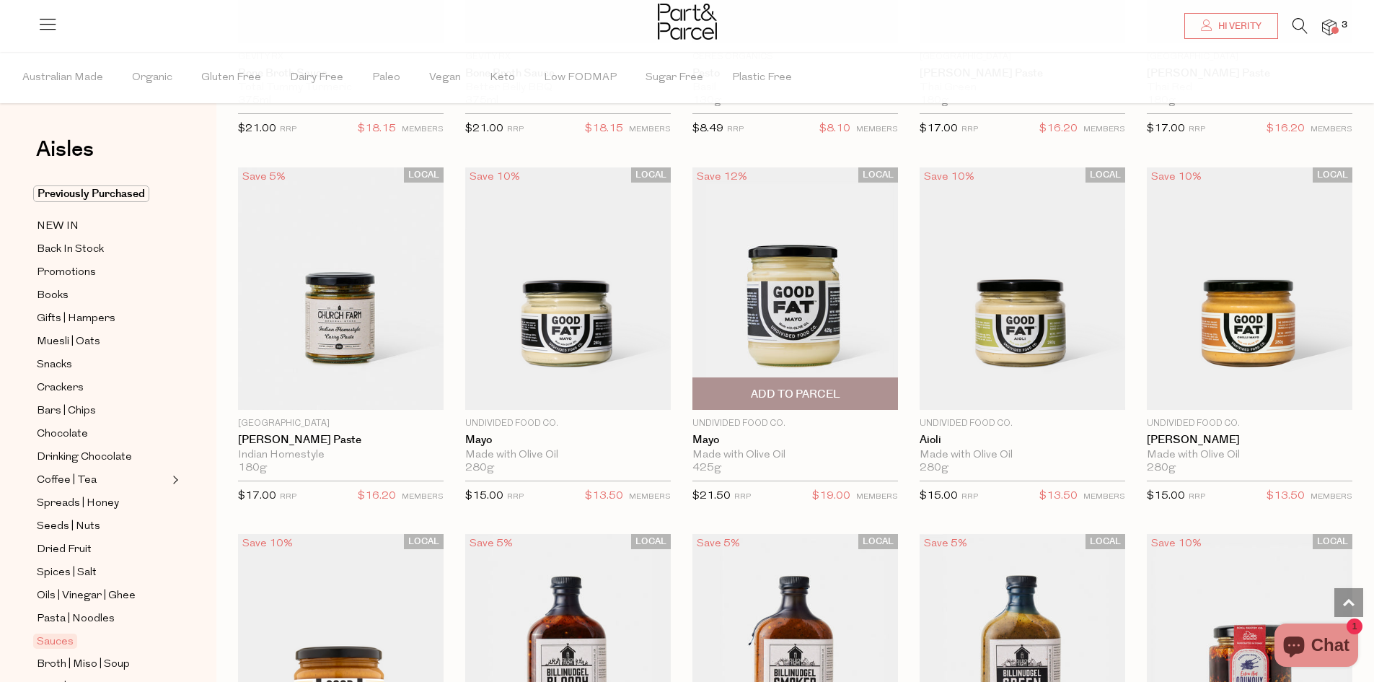
scroll to position [1154, 0]
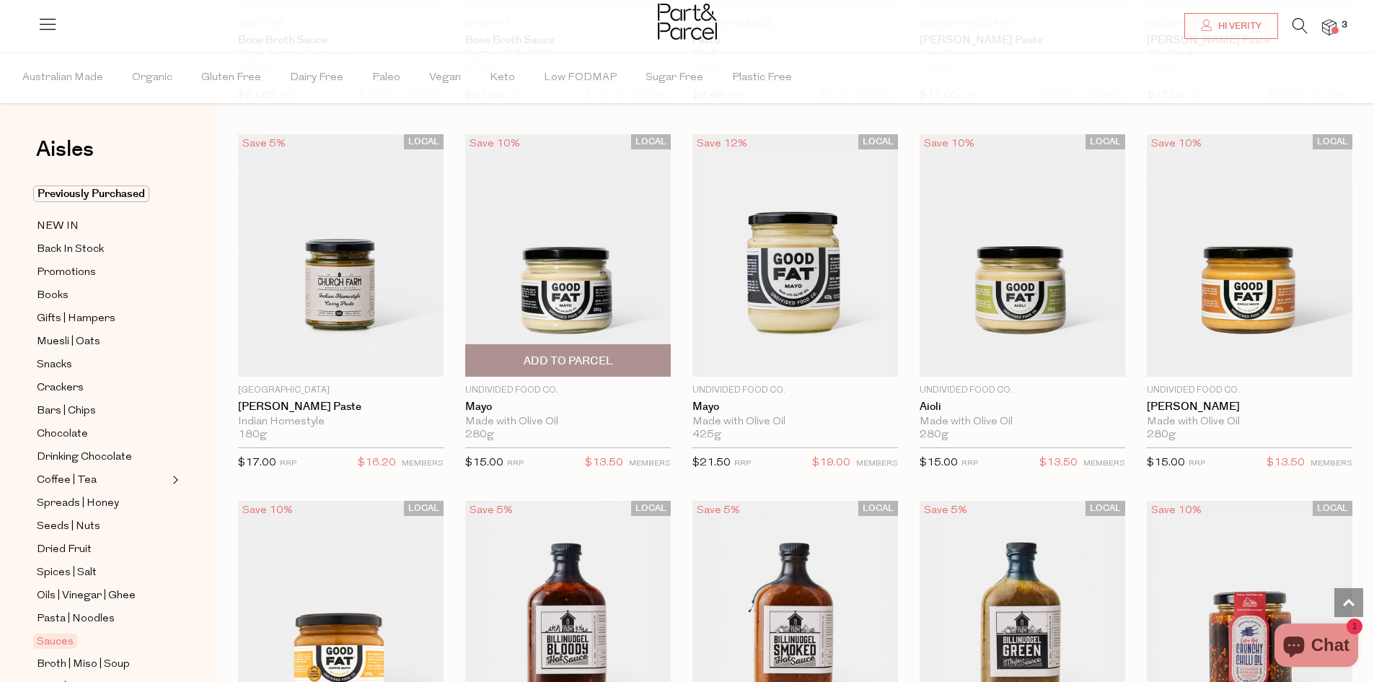
click at [618, 364] on span "Add To Parcel" at bounding box center [568, 360] width 197 height 31
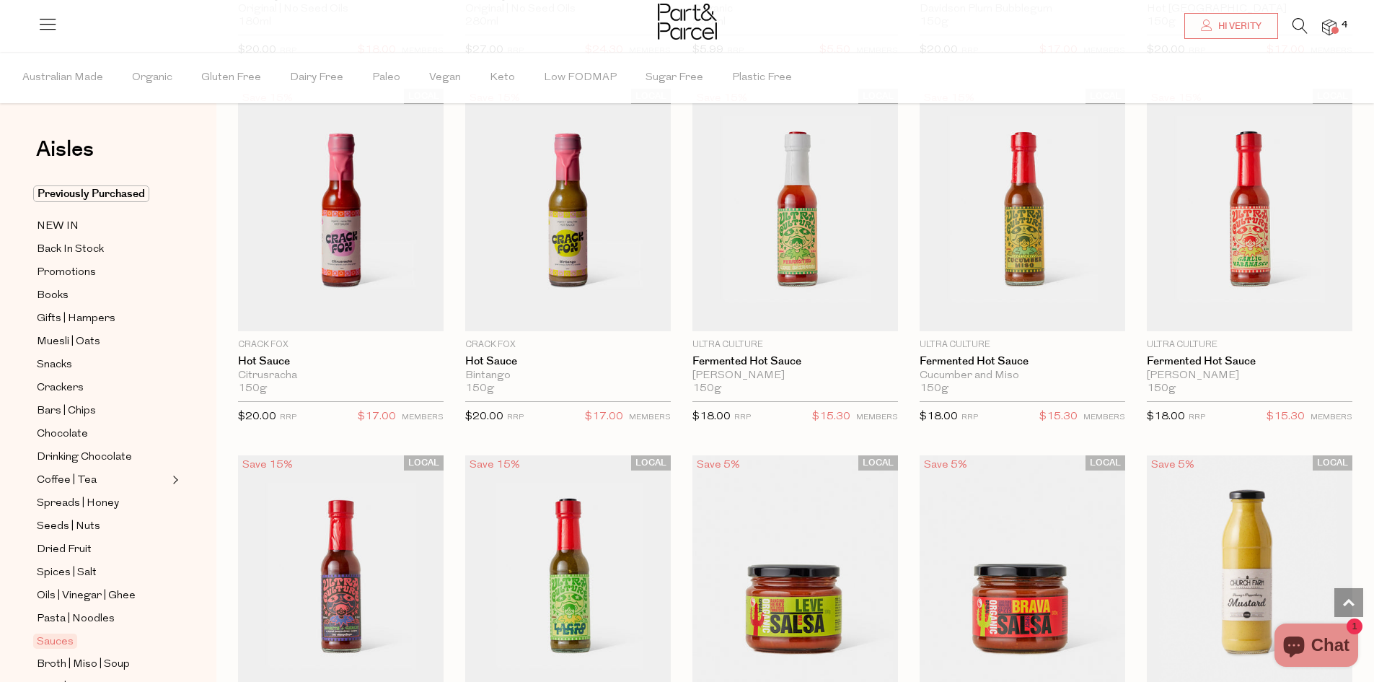
scroll to position [2453, 0]
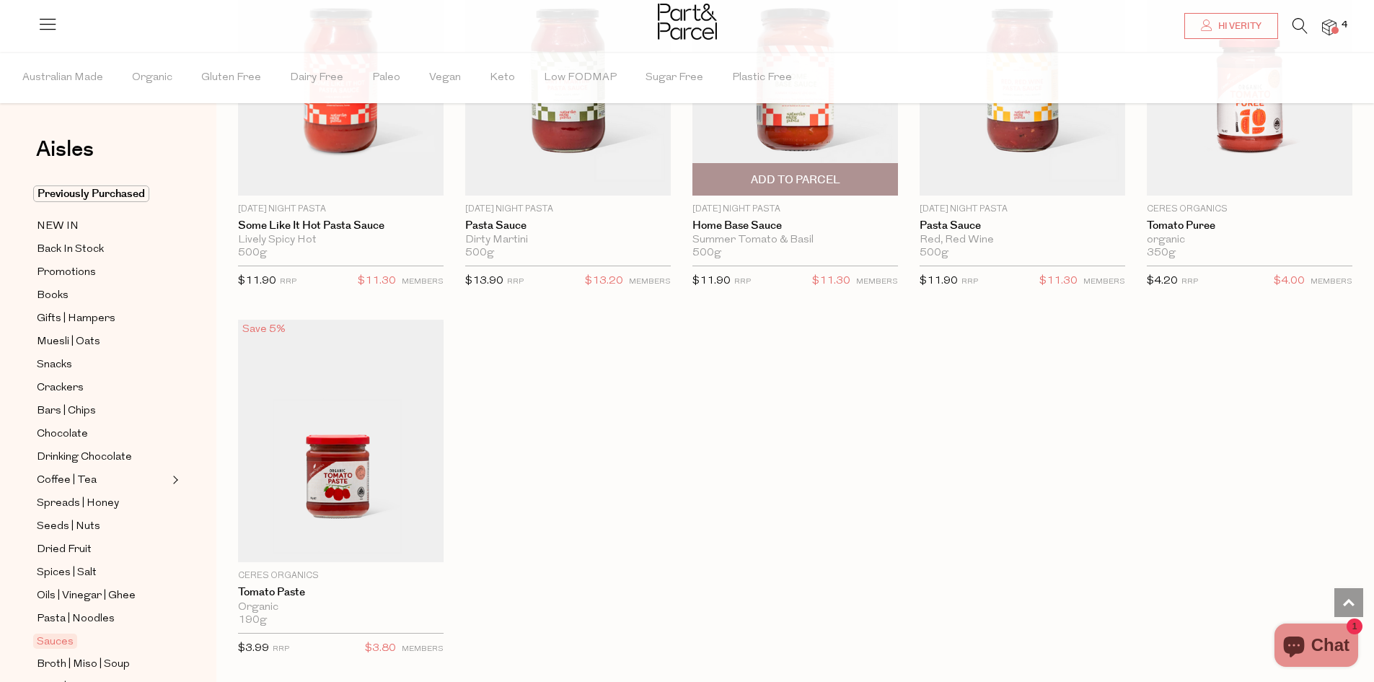
scroll to position [4689, 0]
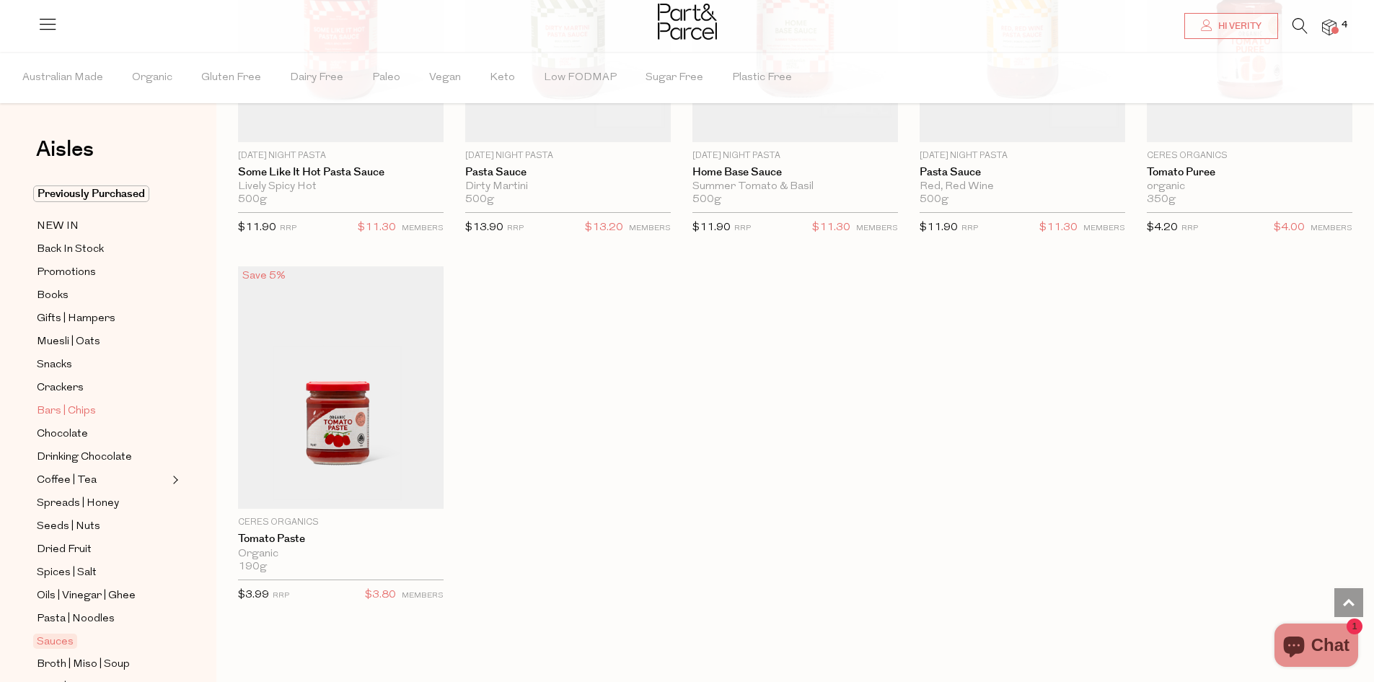
click at [72, 408] on span "Bars | Chips" at bounding box center [66, 411] width 59 height 17
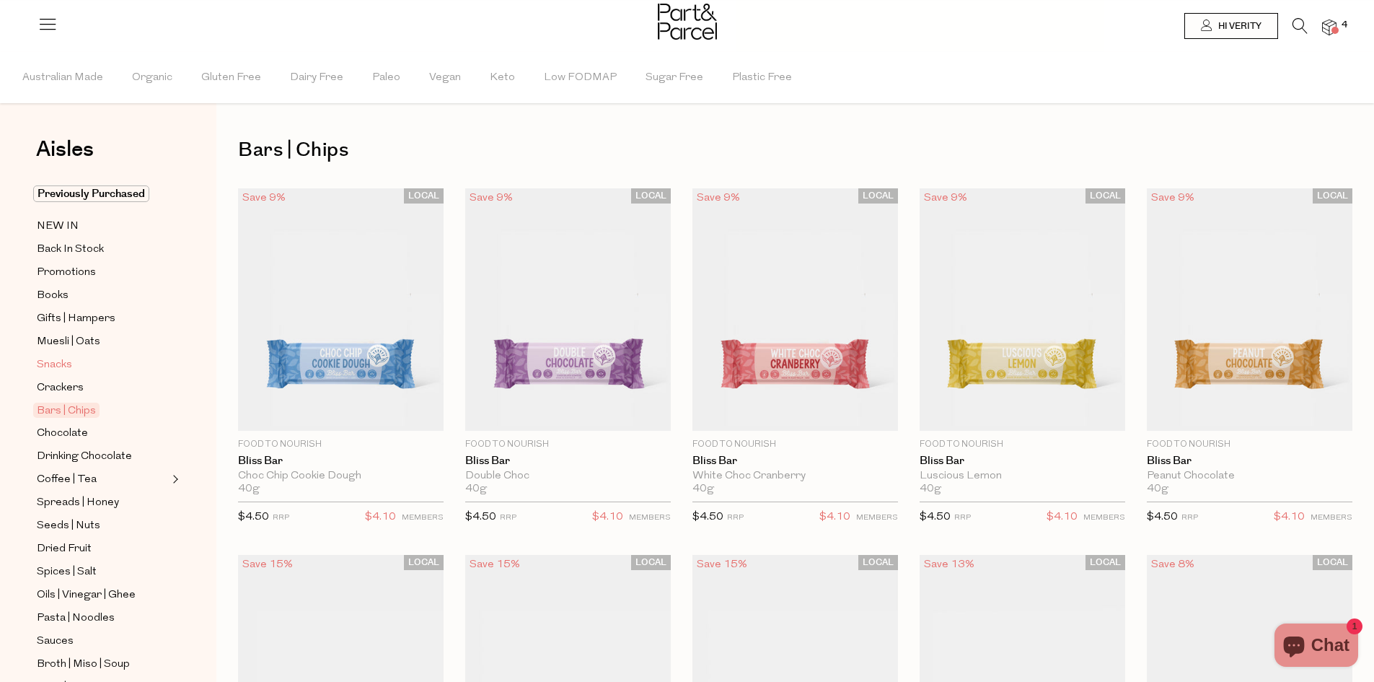
click at [43, 356] on span "Snacks" at bounding box center [54, 364] width 35 height 17
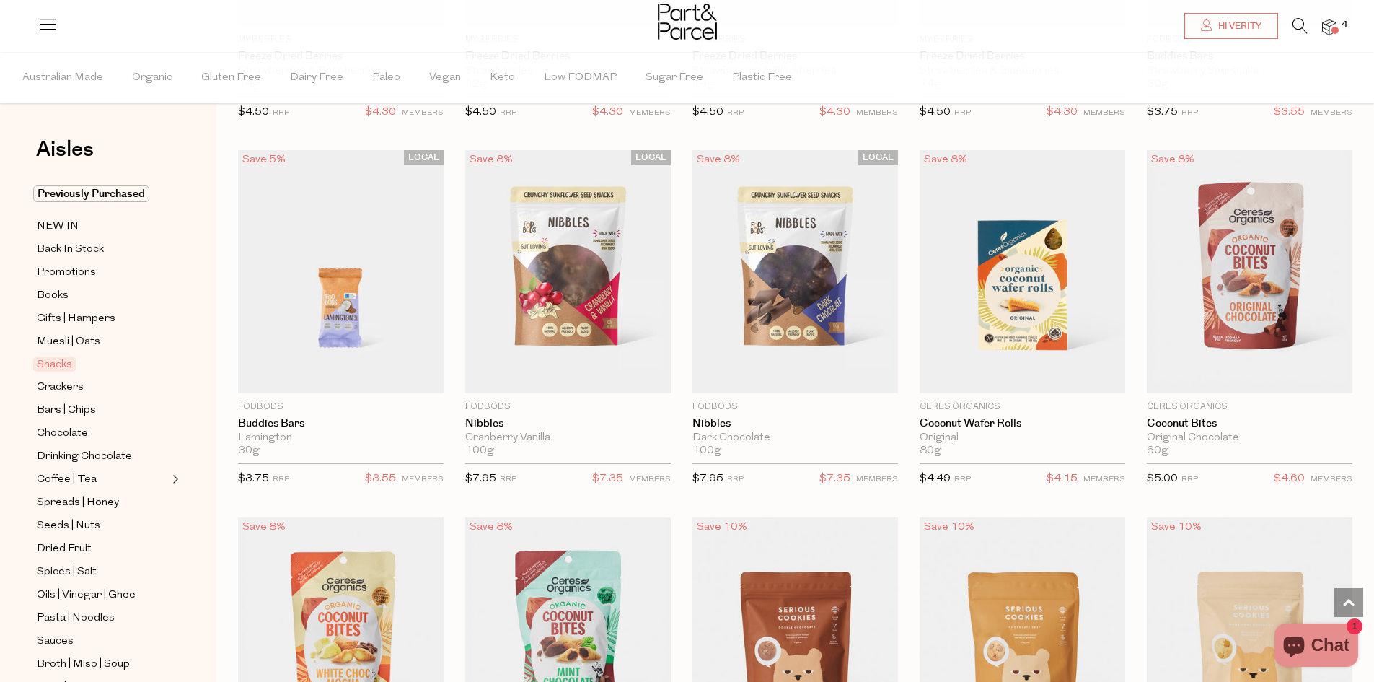
scroll to position [1876, 0]
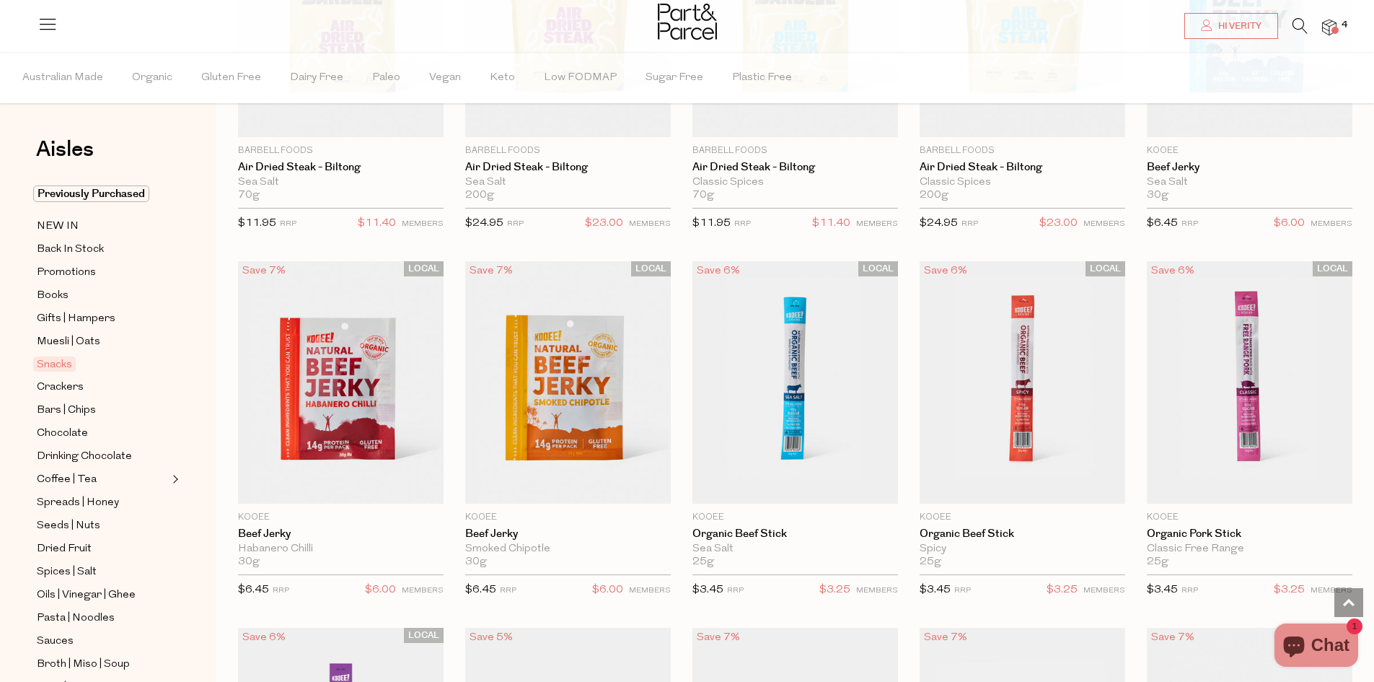
scroll to position [289, 0]
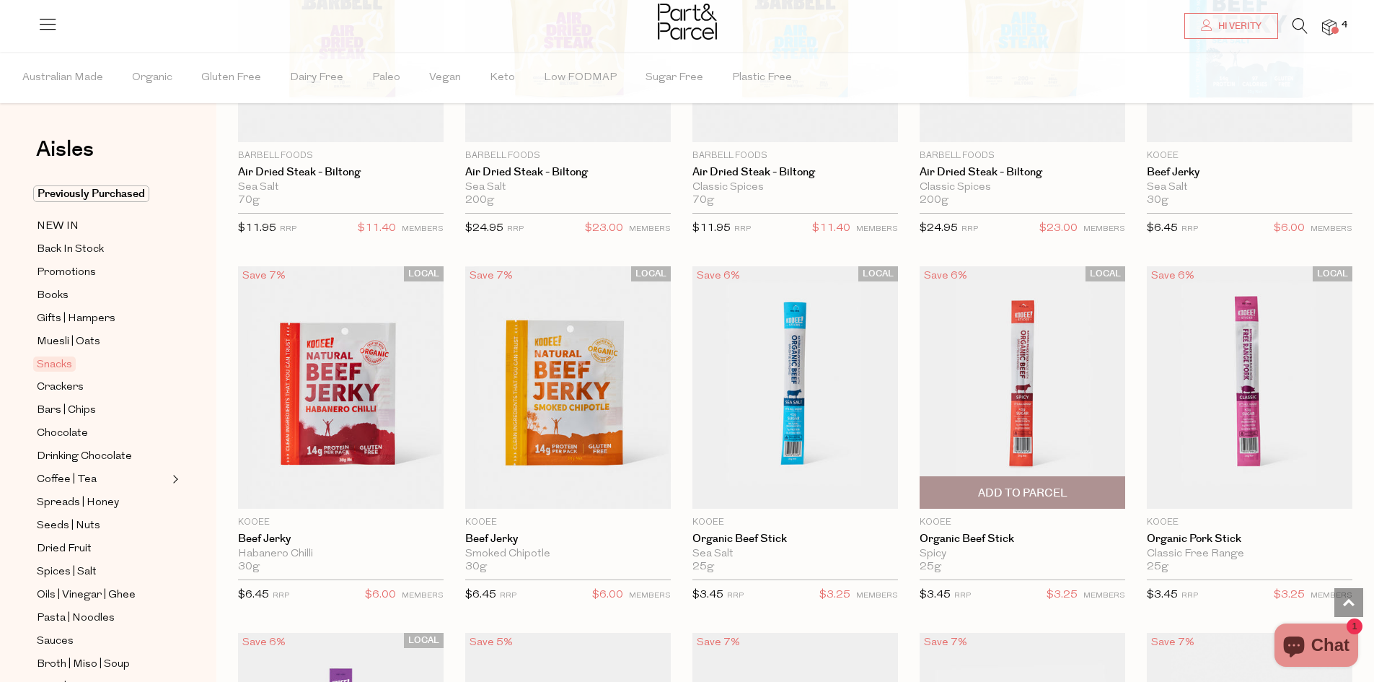
click at [1065, 494] on span "Add To Parcel" at bounding box center [1022, 493] width 89 height 15
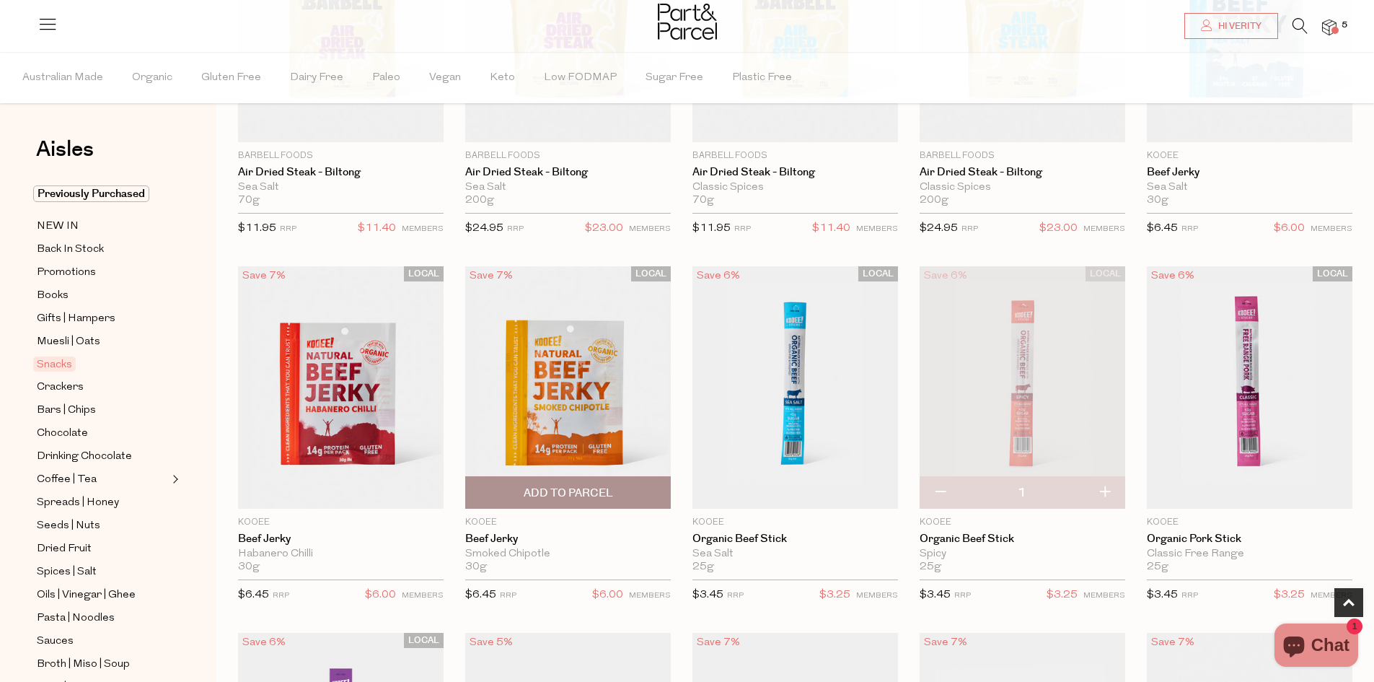
click at [605, 501] on span "Add To Parcel" at bounding box center [568, 492] width 197 height 31
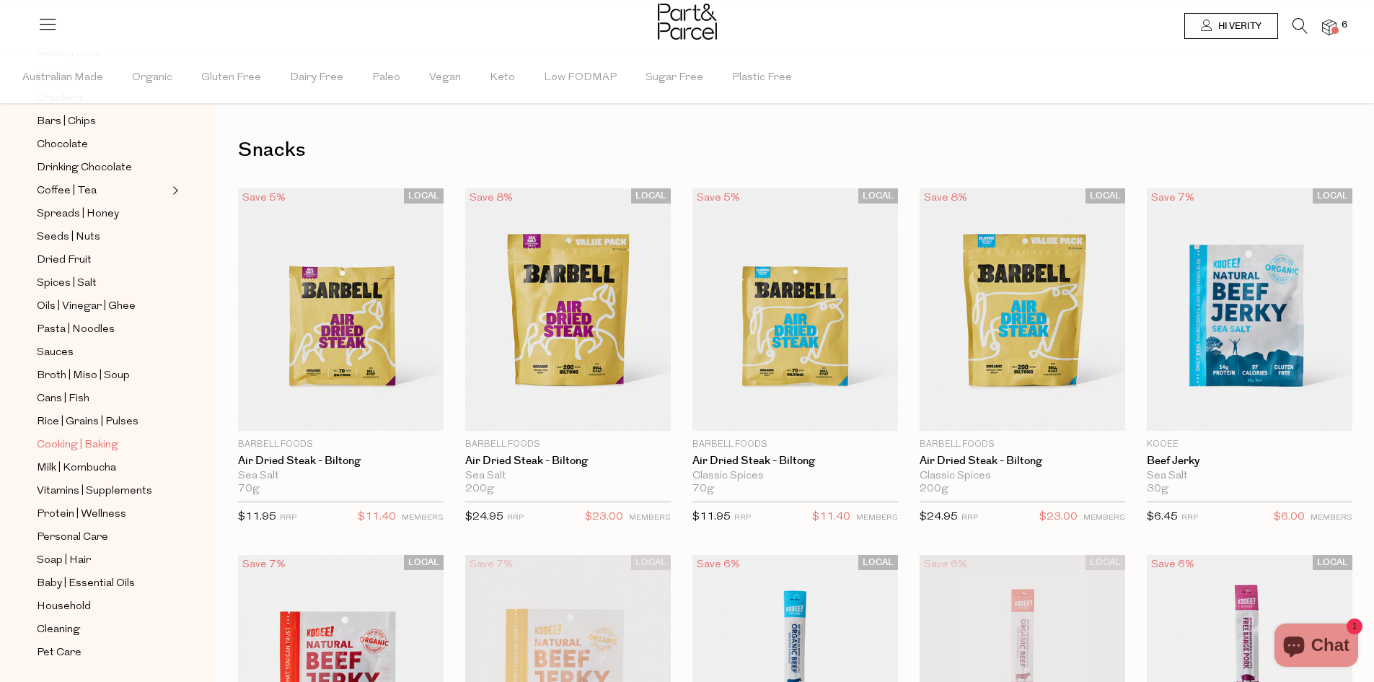
click at [64, 436] on span "Cooking | Baking" at bounding box center [78, 444] width 82 height 17
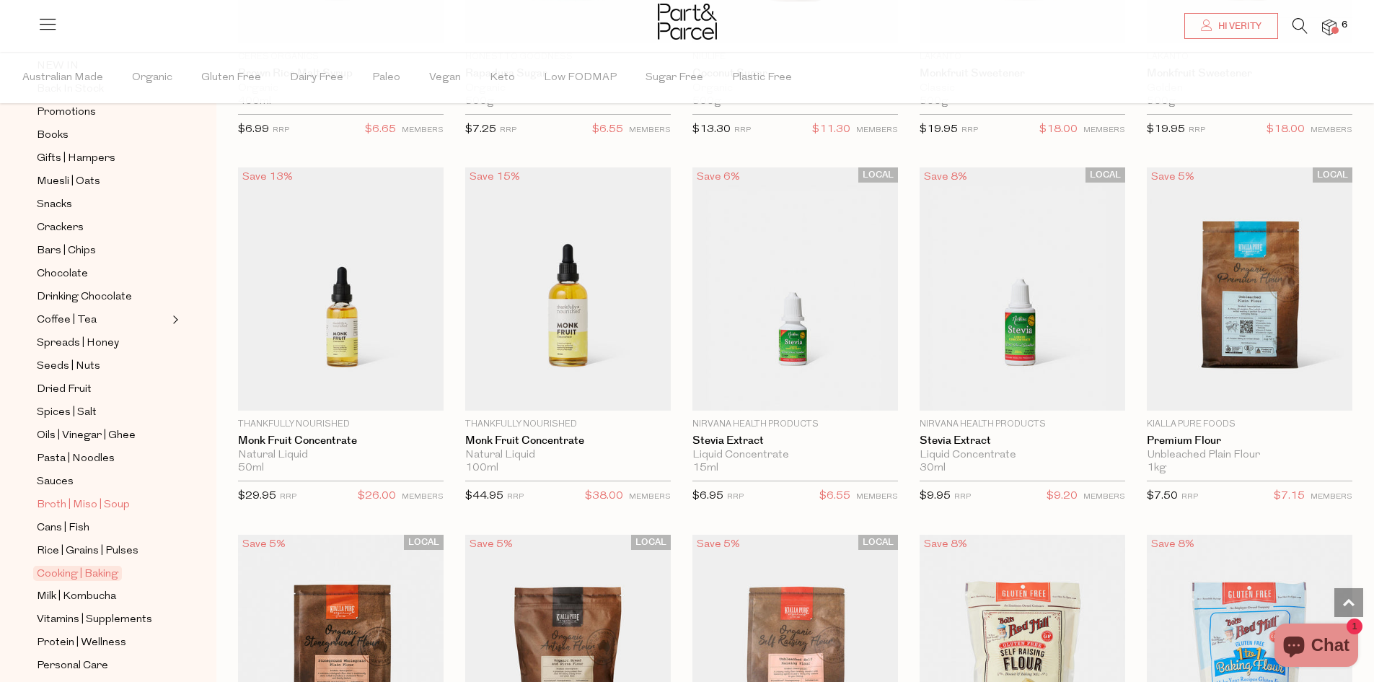
scroll to position [216, 0]
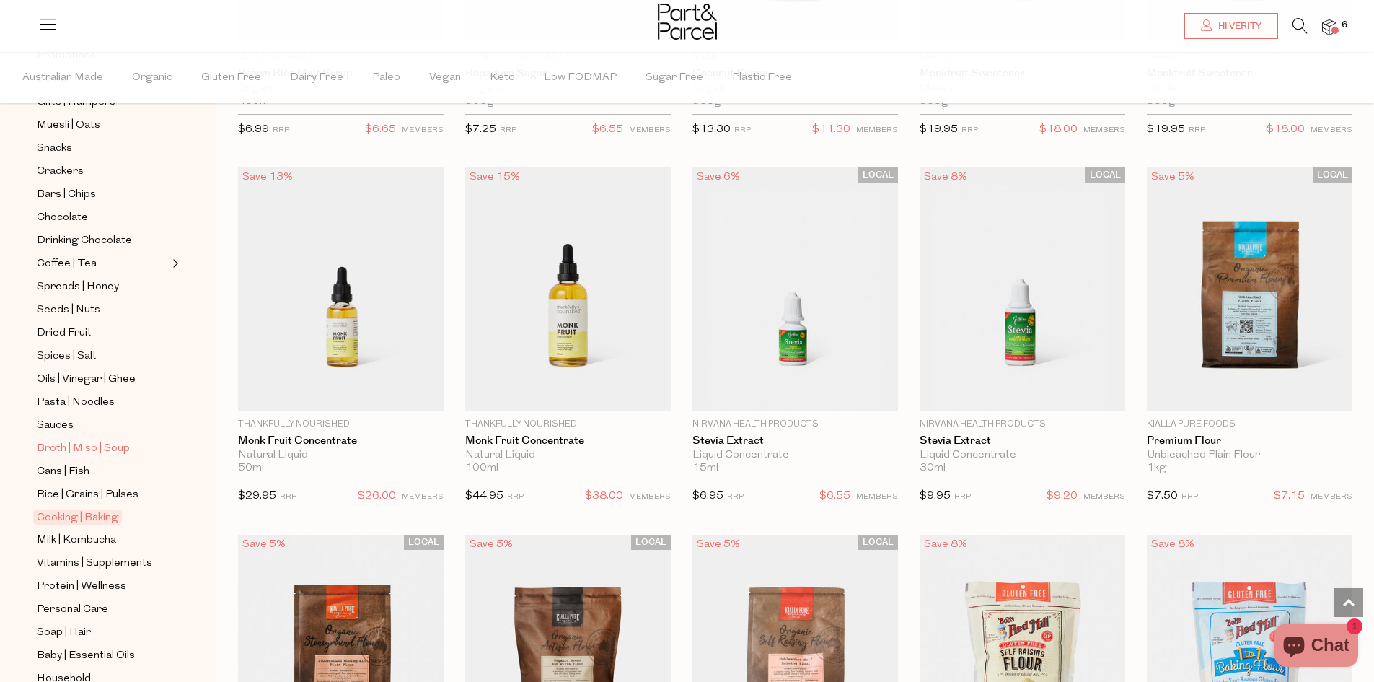
click at [76, 440] on span "Broth | Miso | Soup" at bounding box center [83, 448] width 93 height 17
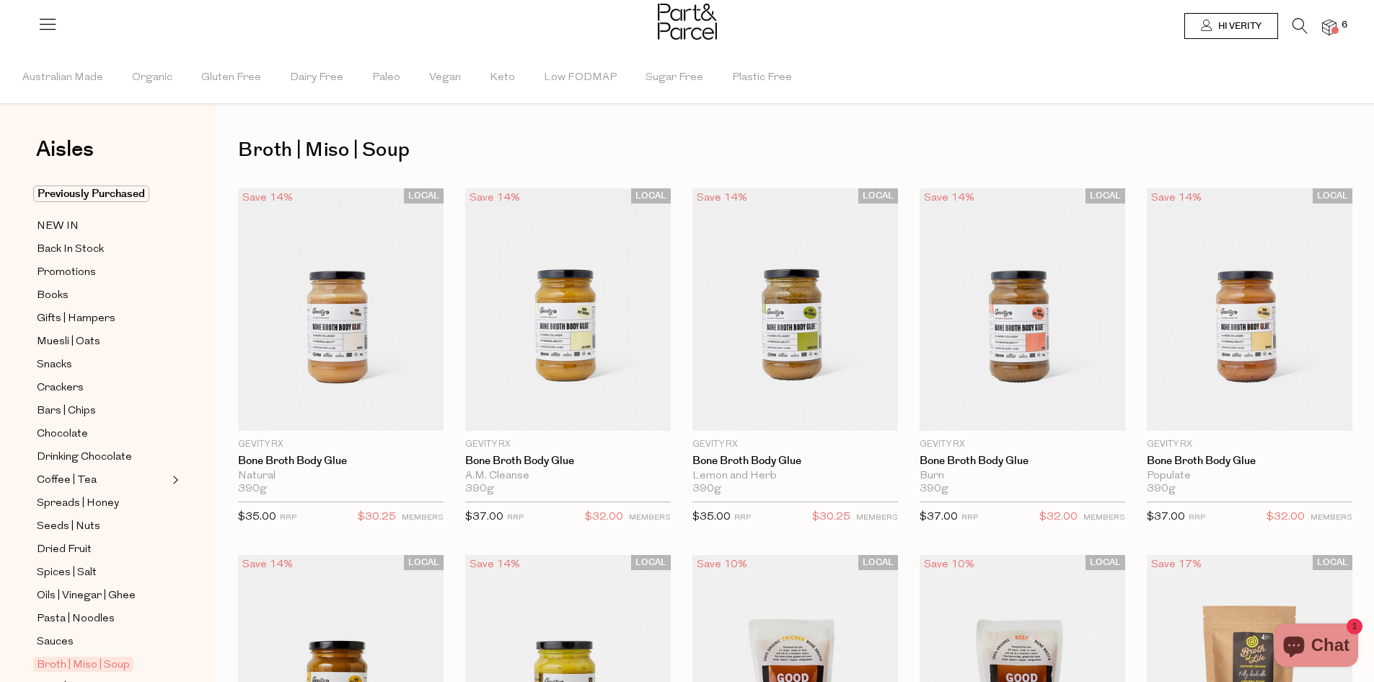
click at [1294, 30] on icon at bounding box center [1300, 26] width 15 height 16
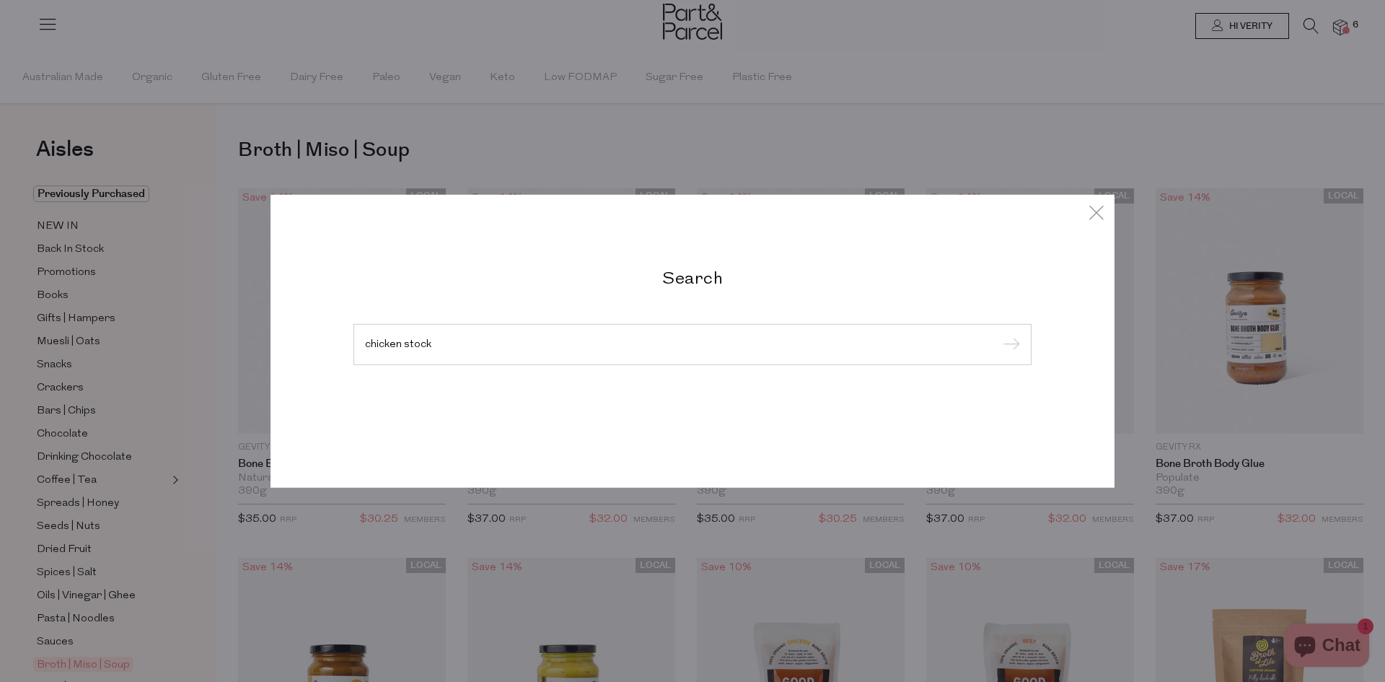
type input "chicken stock"
click at [998, 334] on input "submit" at bounding box center [1009, 345] width 22 height 22
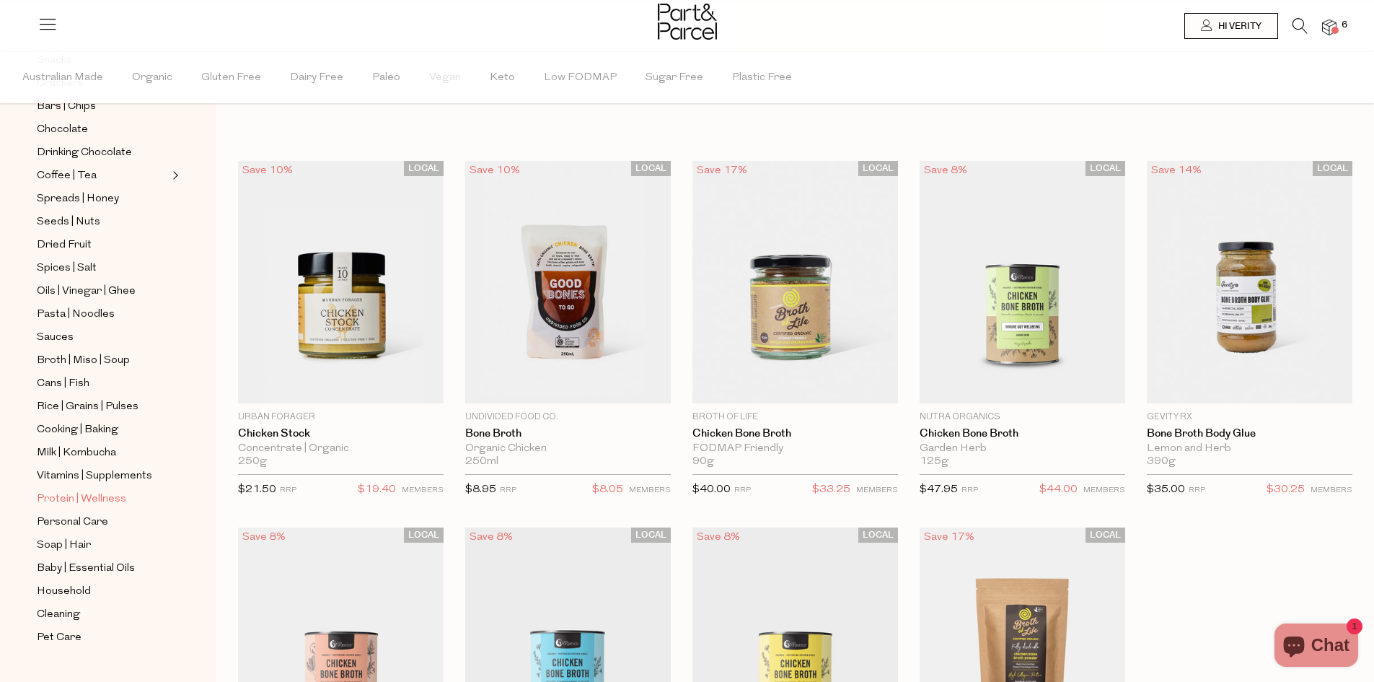
scroll to position [309, 0]
click at [92, 463] on span "Vitamins | Supplements" at bounding box center [94, 471] width 115 height 17
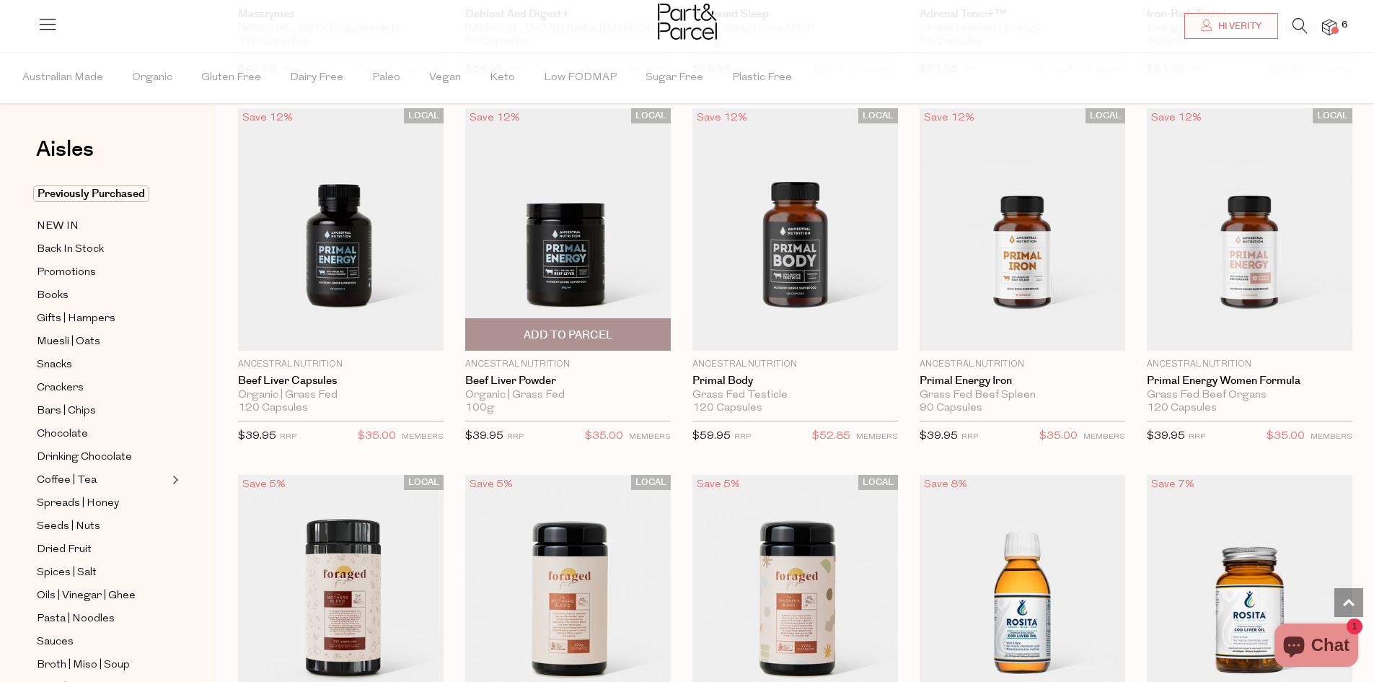
scroll to position [2303, 0]
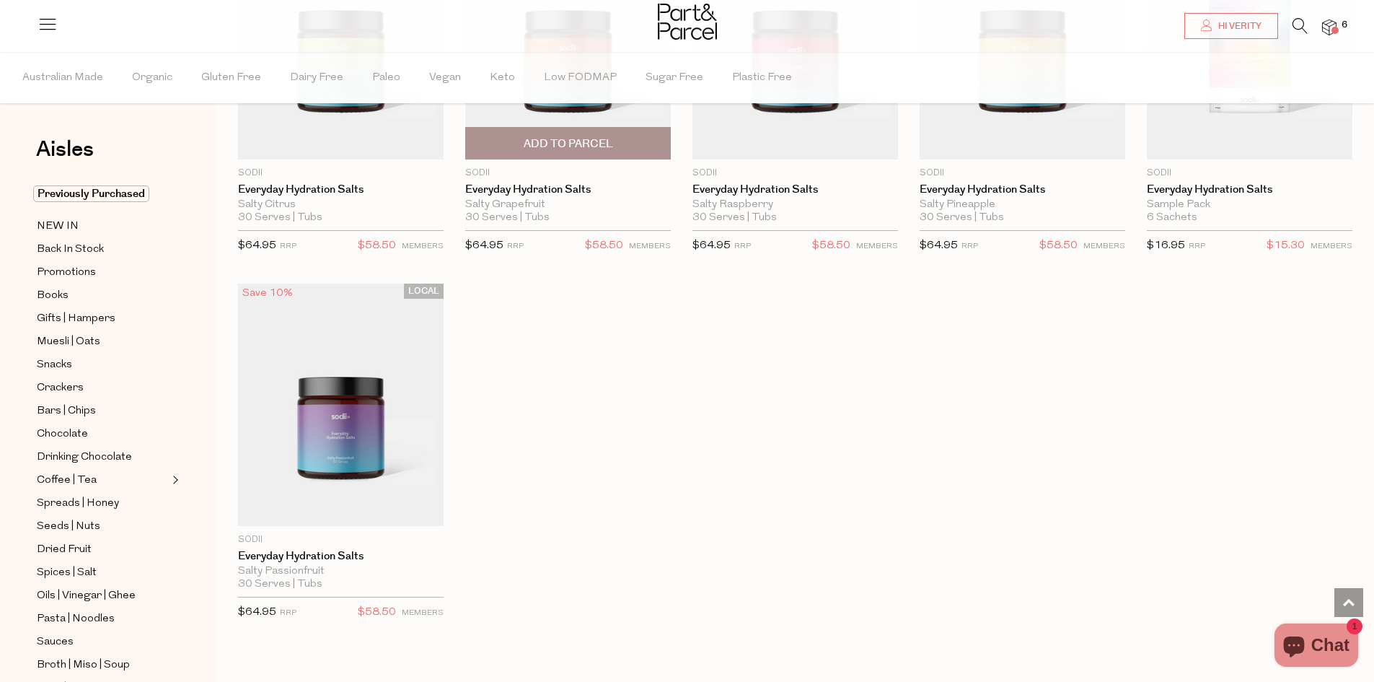
scroll to position [3963, 0]
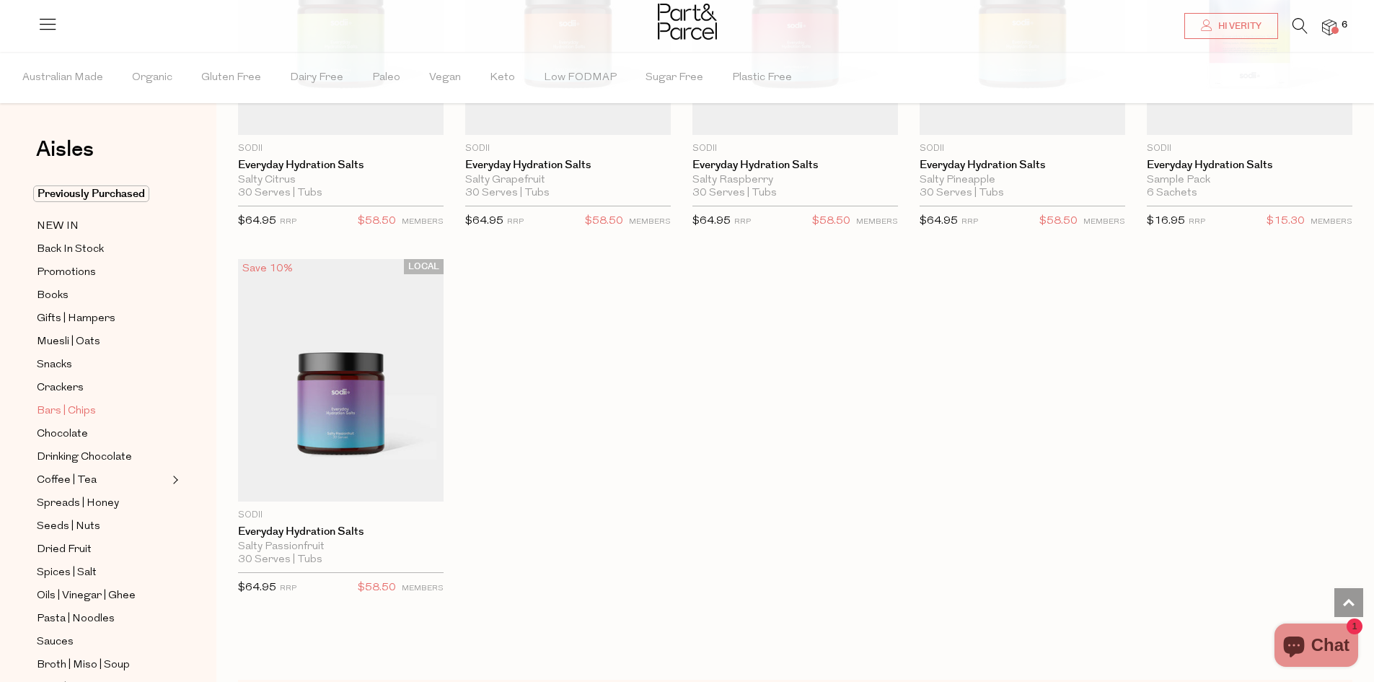
click at [69, 404] on span "Bars | Chips" at bounding box center [66, 411] width 59 height 17
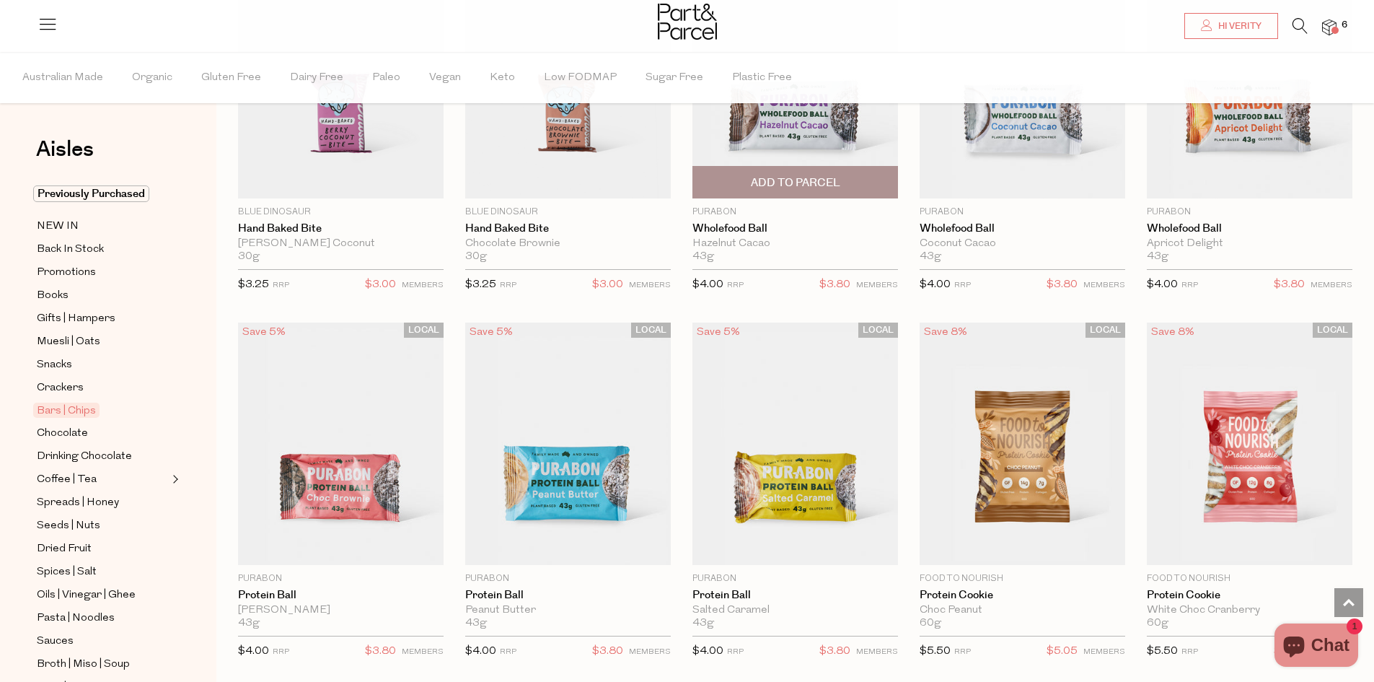
scroll to position [2814, 0]
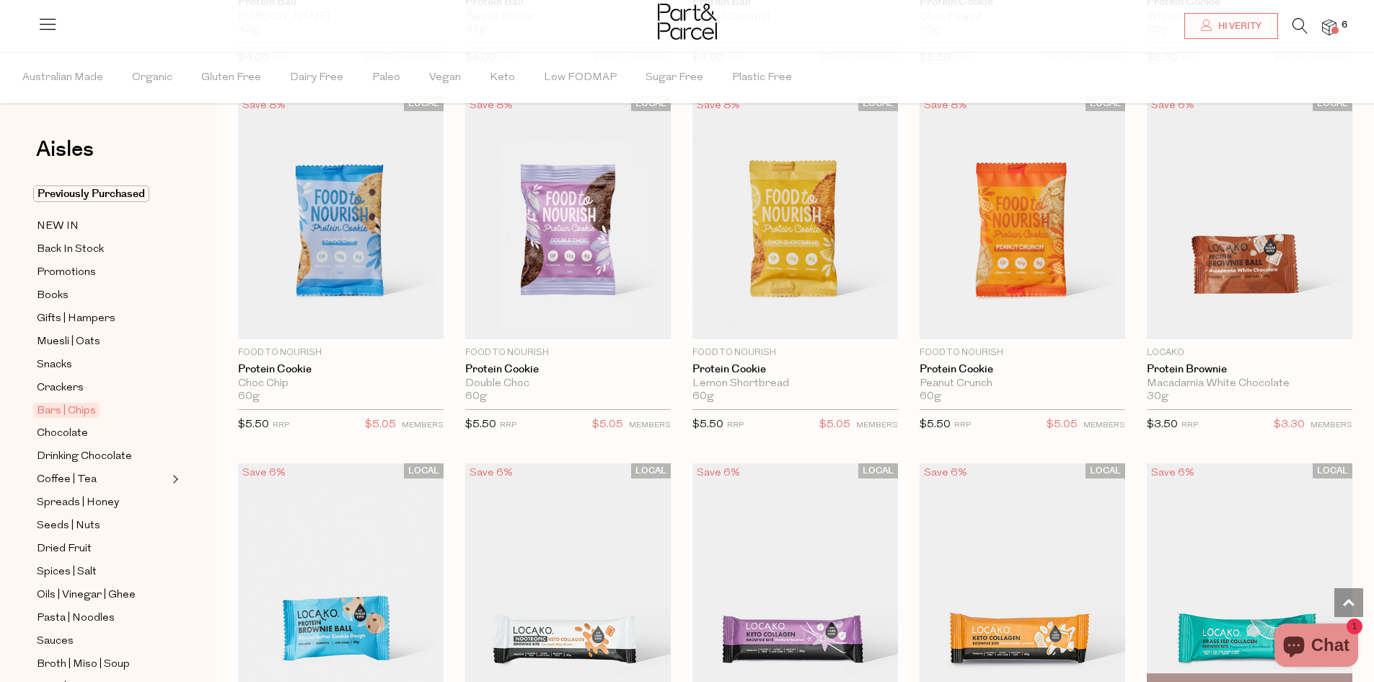
scroll to position [3391, 0]
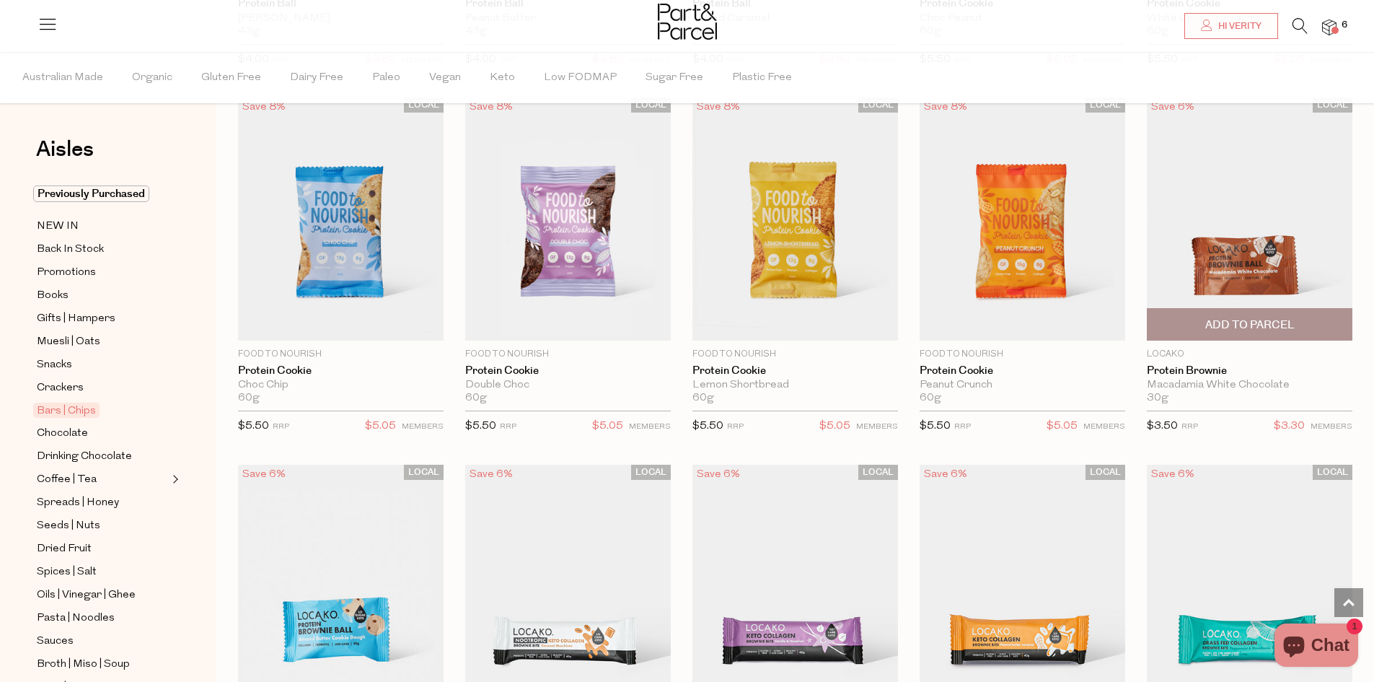
click at [1229, 317] on span "Add To Parcel" at bounding box center [1249, 324] width 89 height 15
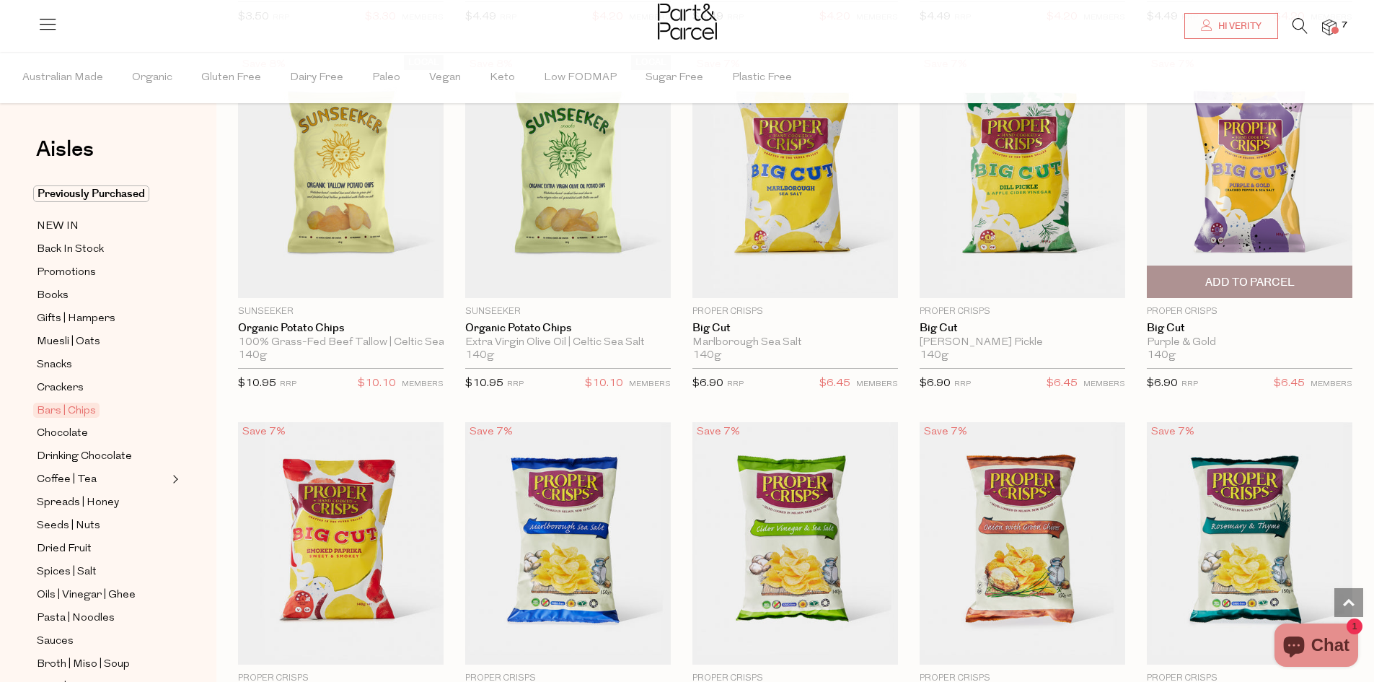
scroll to position [4112, 0]
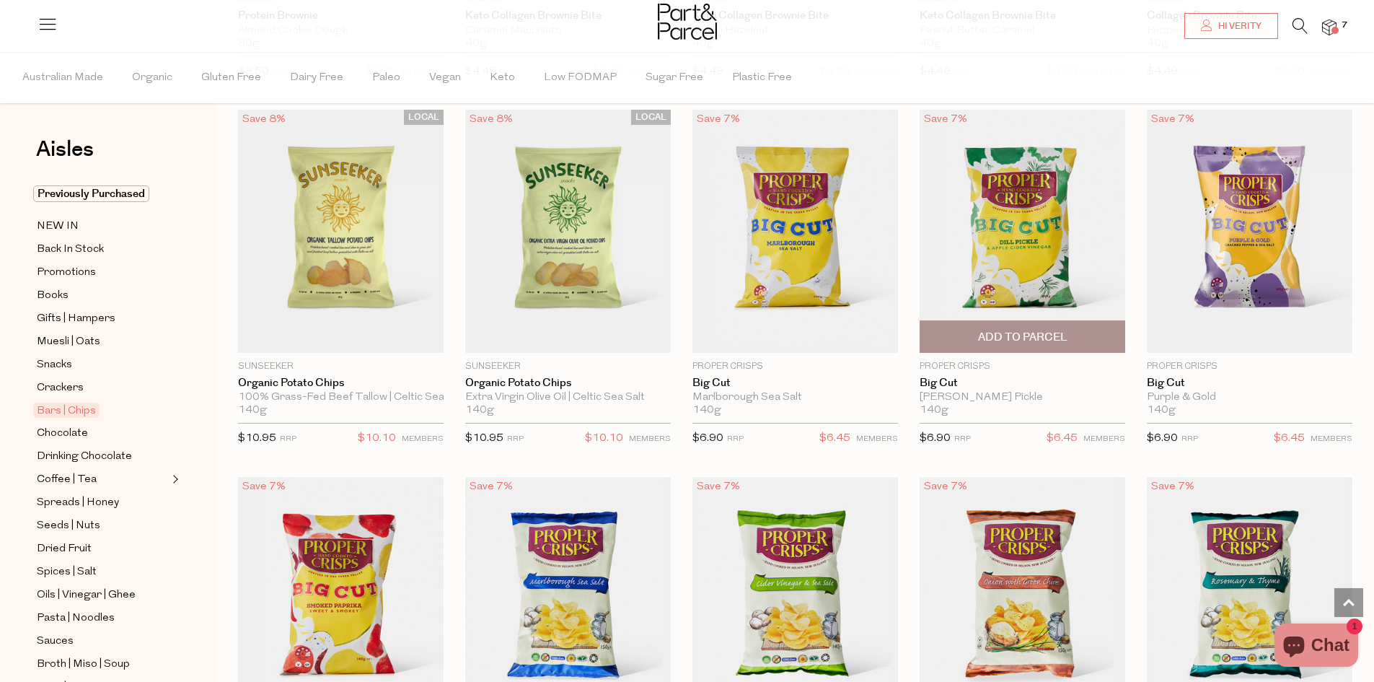
click at [1071, 324] on span "Add To Parcel" at bounding box center [1022, 336] width 197 height 31
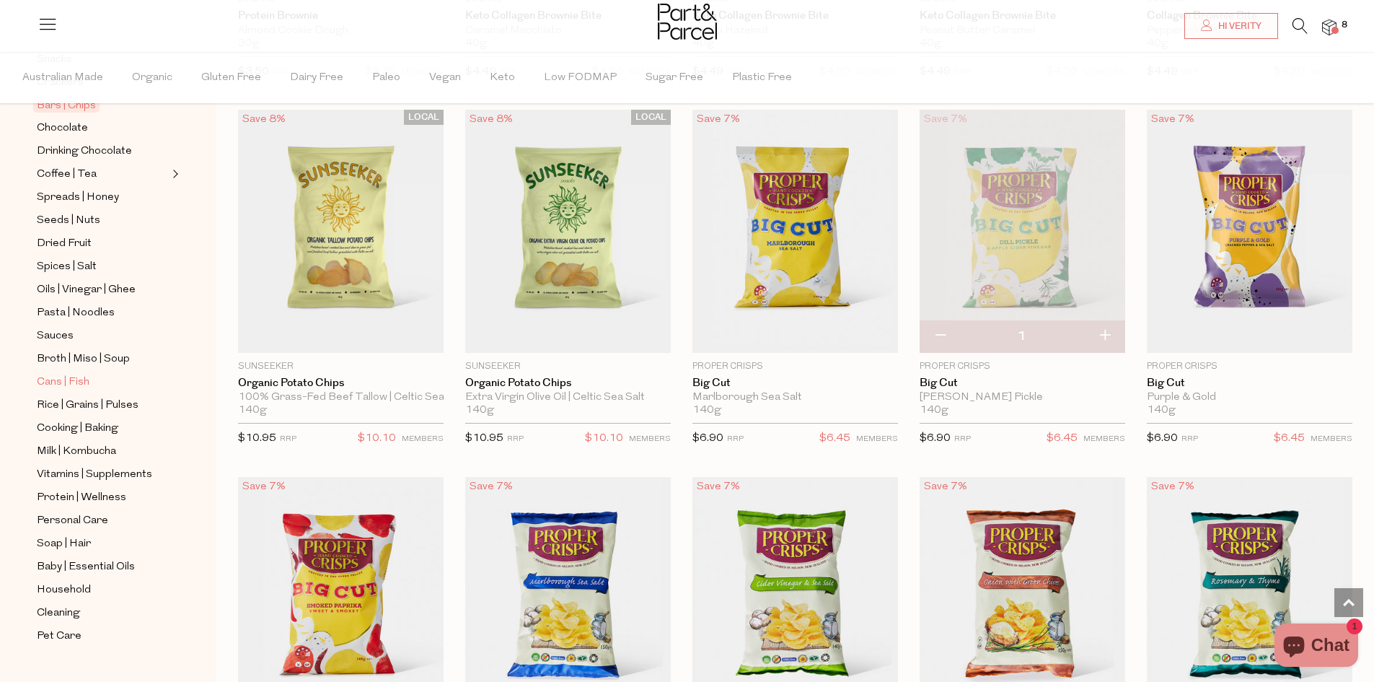
scroll to position [309, 0]
click at [104, 416] on span "Cooking | Baking" at bounding box center [78, 424] width 82 height 17
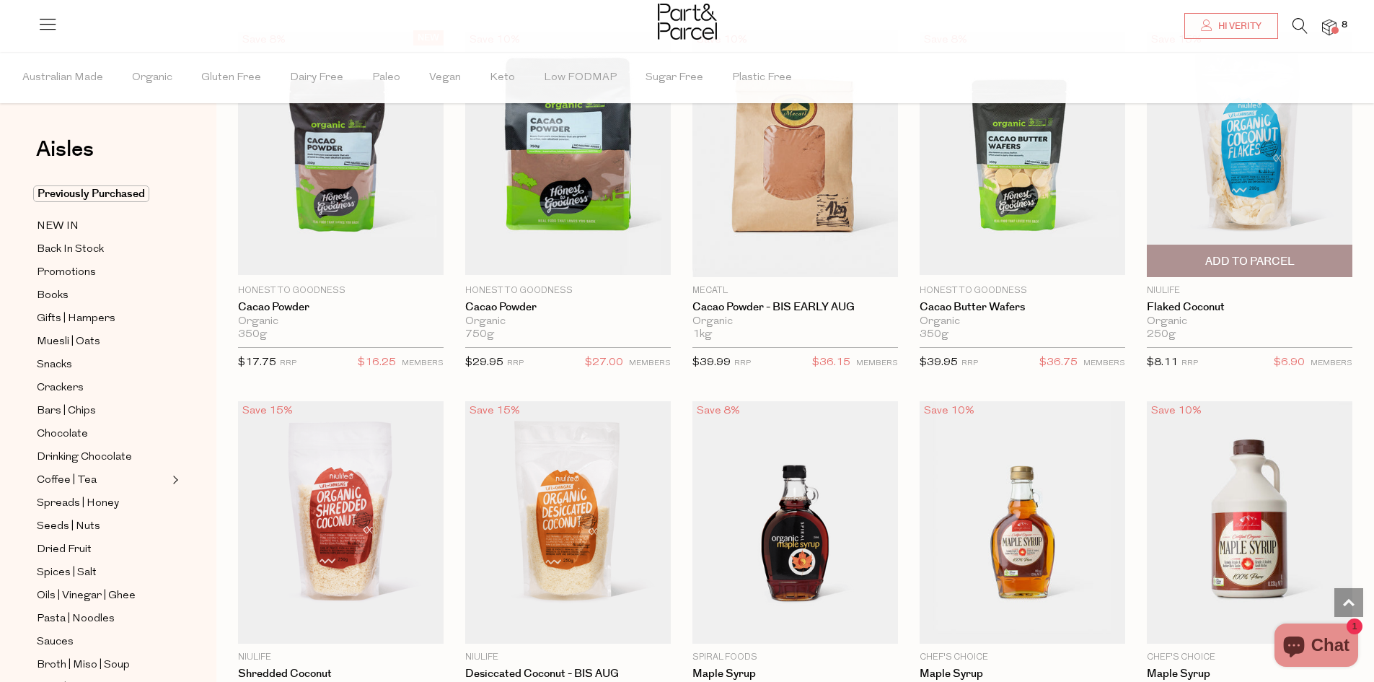
scroll to position [2164, 0]
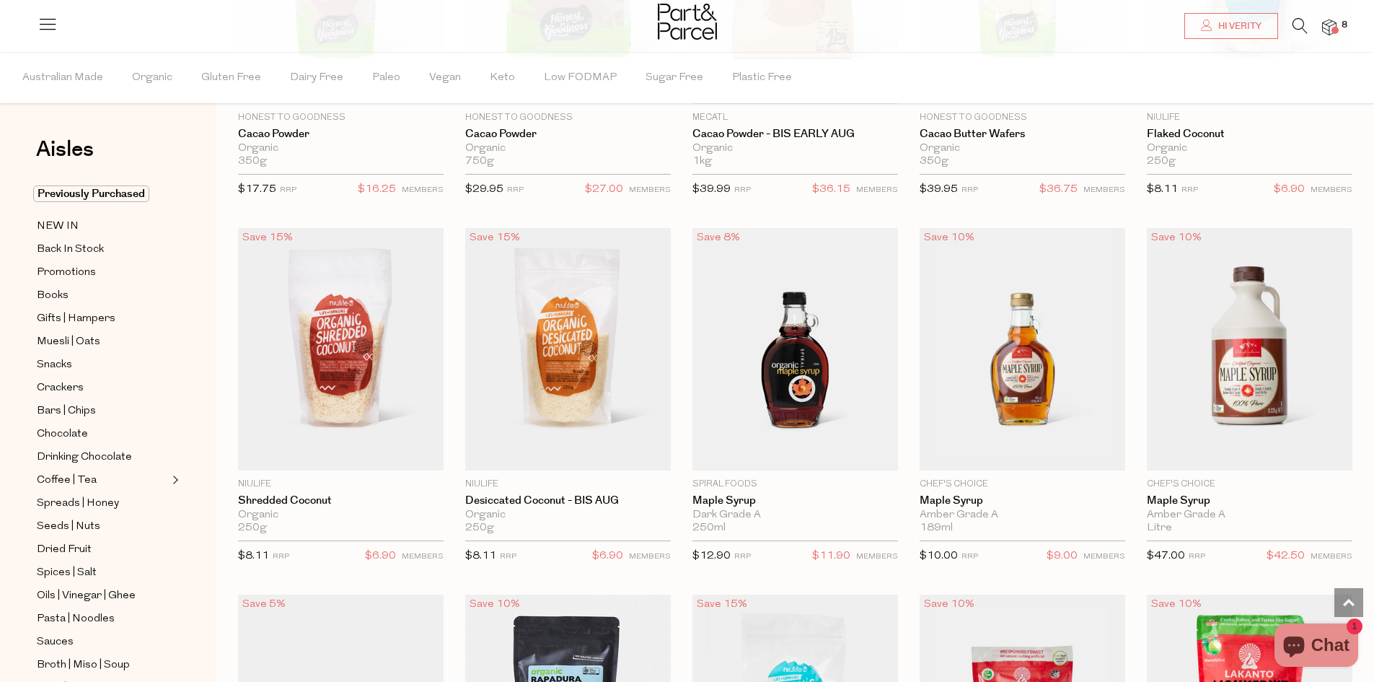
click at [1332, 29] on span at bounding box center [1335, 30] width 7 height 7
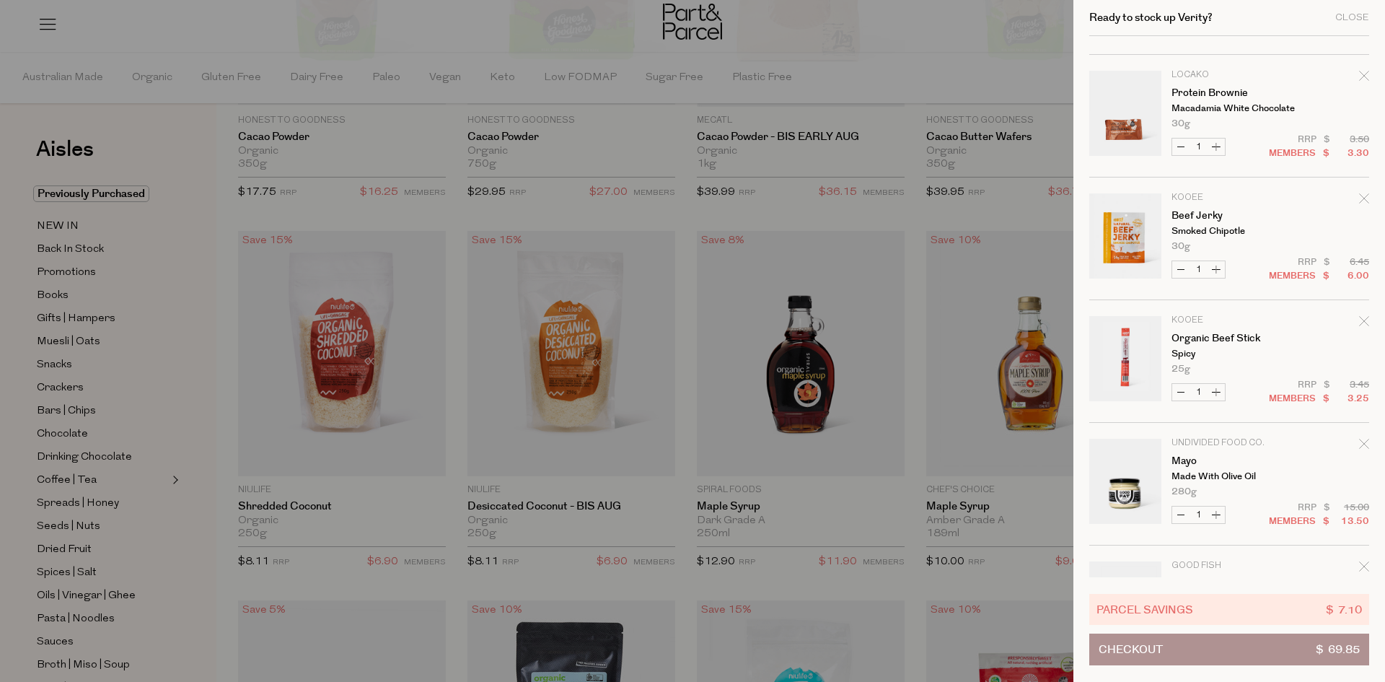
scroll to position [0, 0]
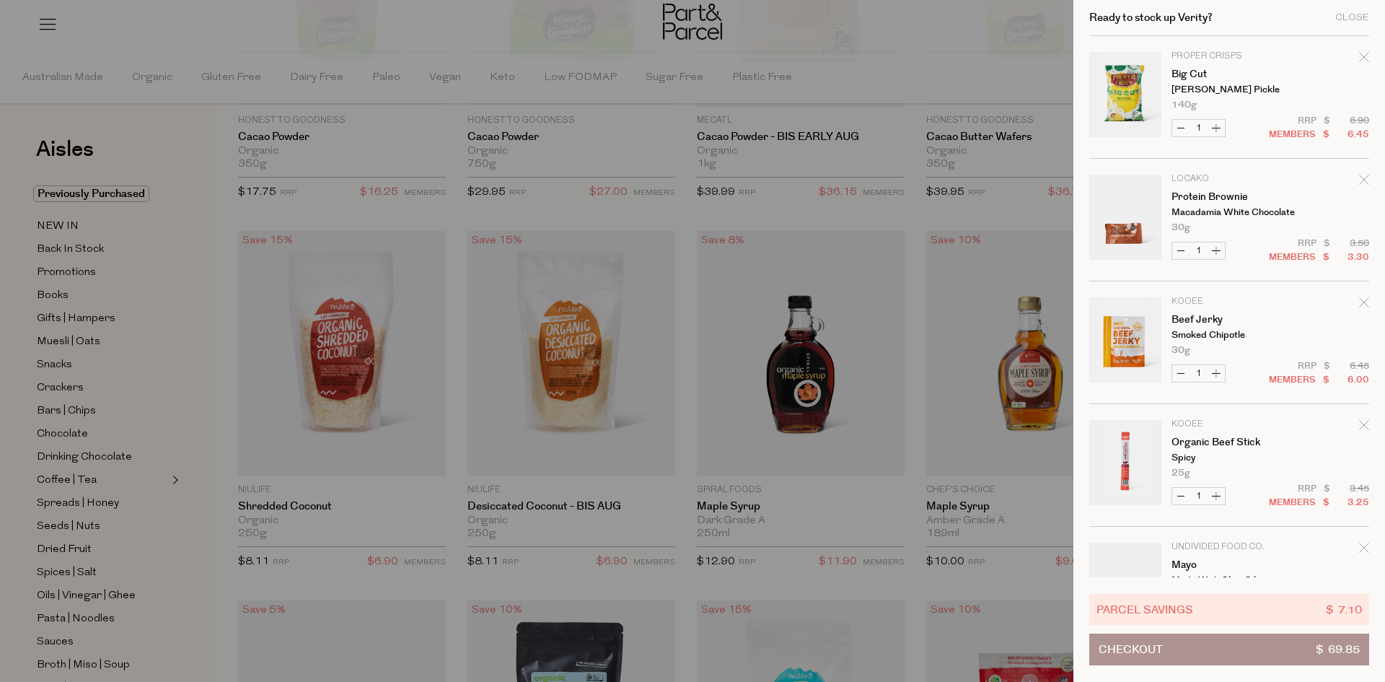
click at [82, 541] on div at bounding box center [692, 341] width 1385 height 682
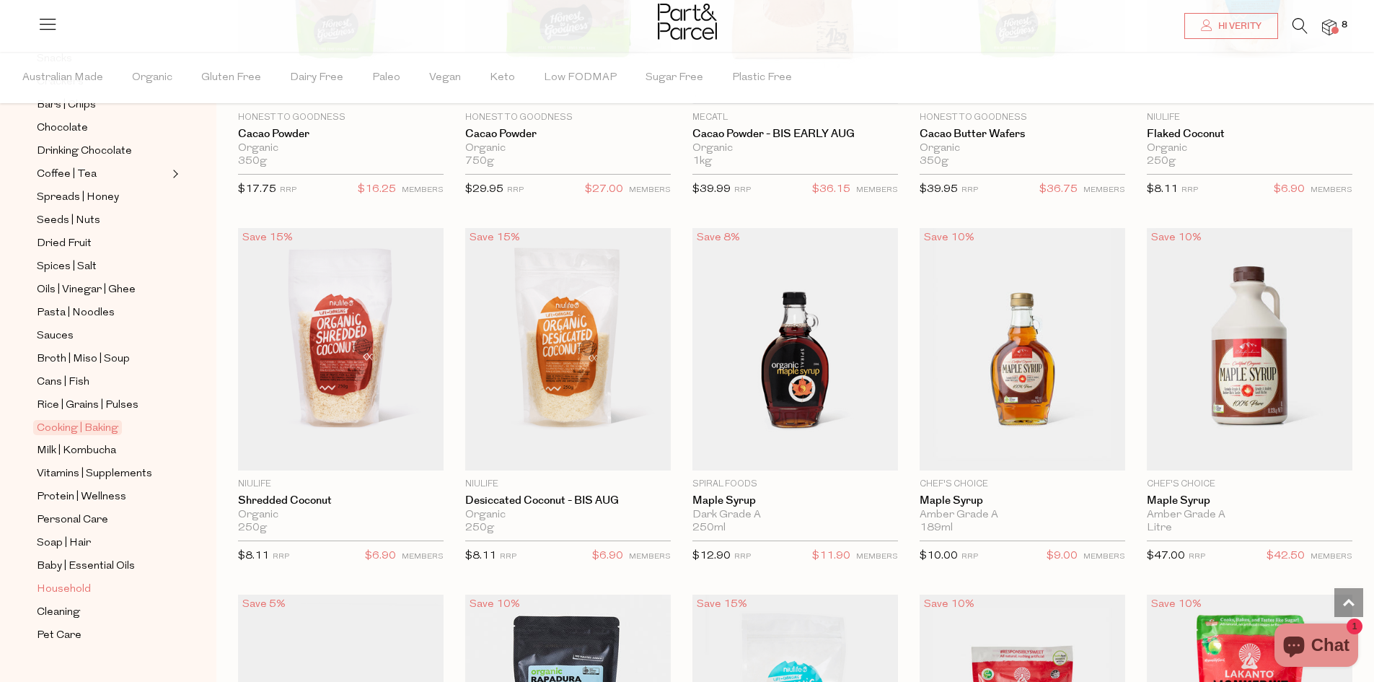
scroll to position [309, 0]
click at [76, 532] on span "Soap | Hair" at bounding box center [64, 540] width 54 height 17
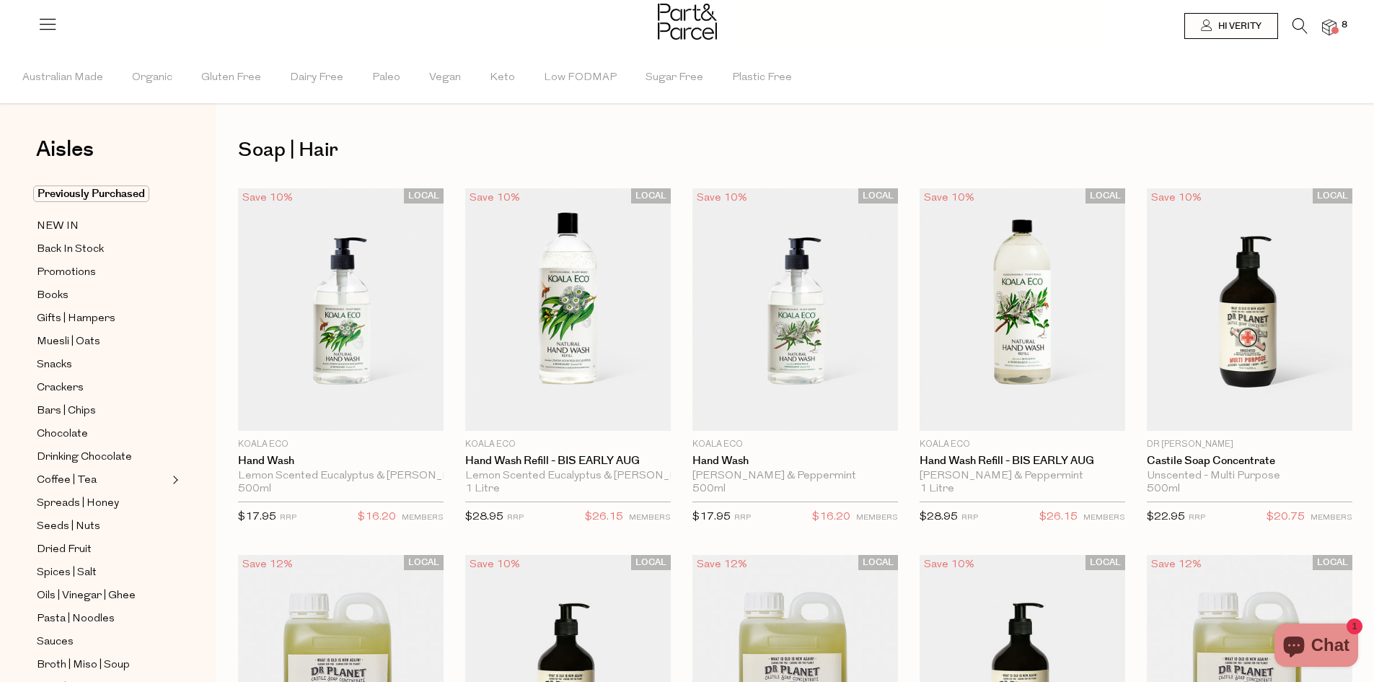
click at [1332, 25] on img at bounding box center [1329, 27] width 14 height 17
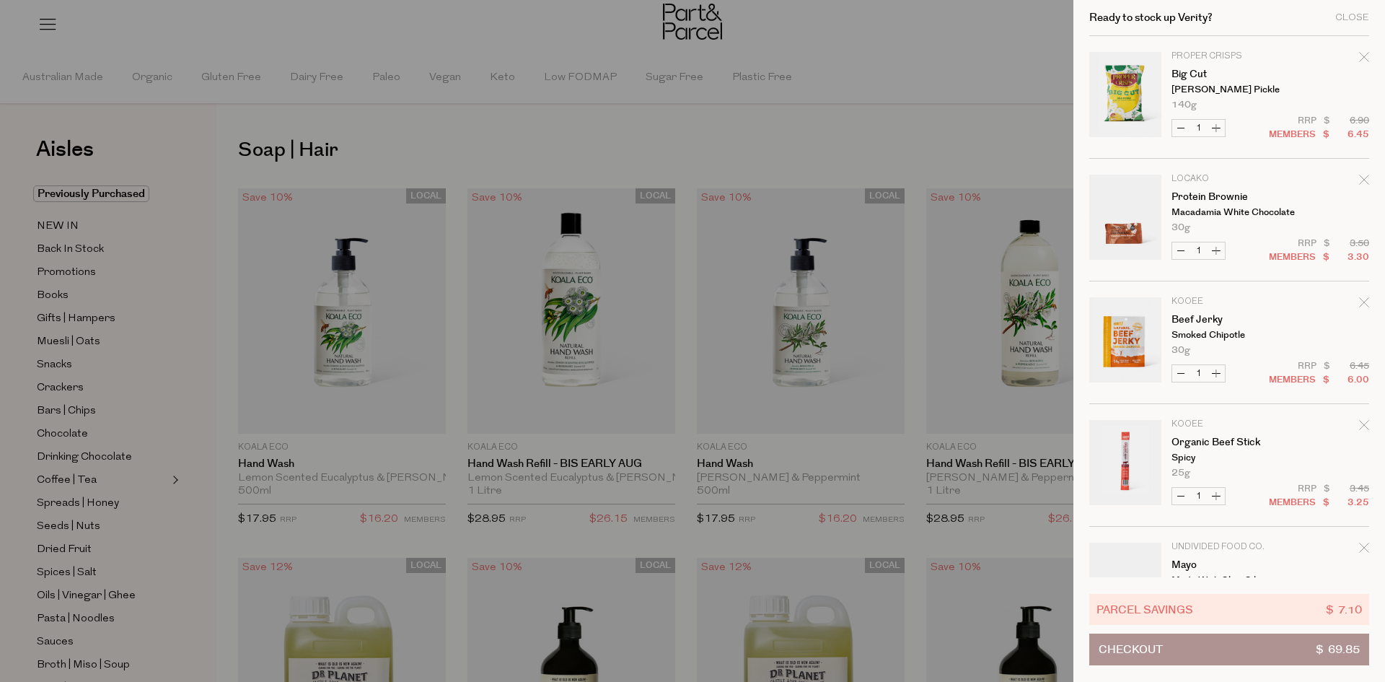
click at [1203, 643] on button "Checkout $ 69.85" at bounding box center [1229, 649] width 280 height 32
